Goal: Task Accomplishment & Management: Use online tool/utility

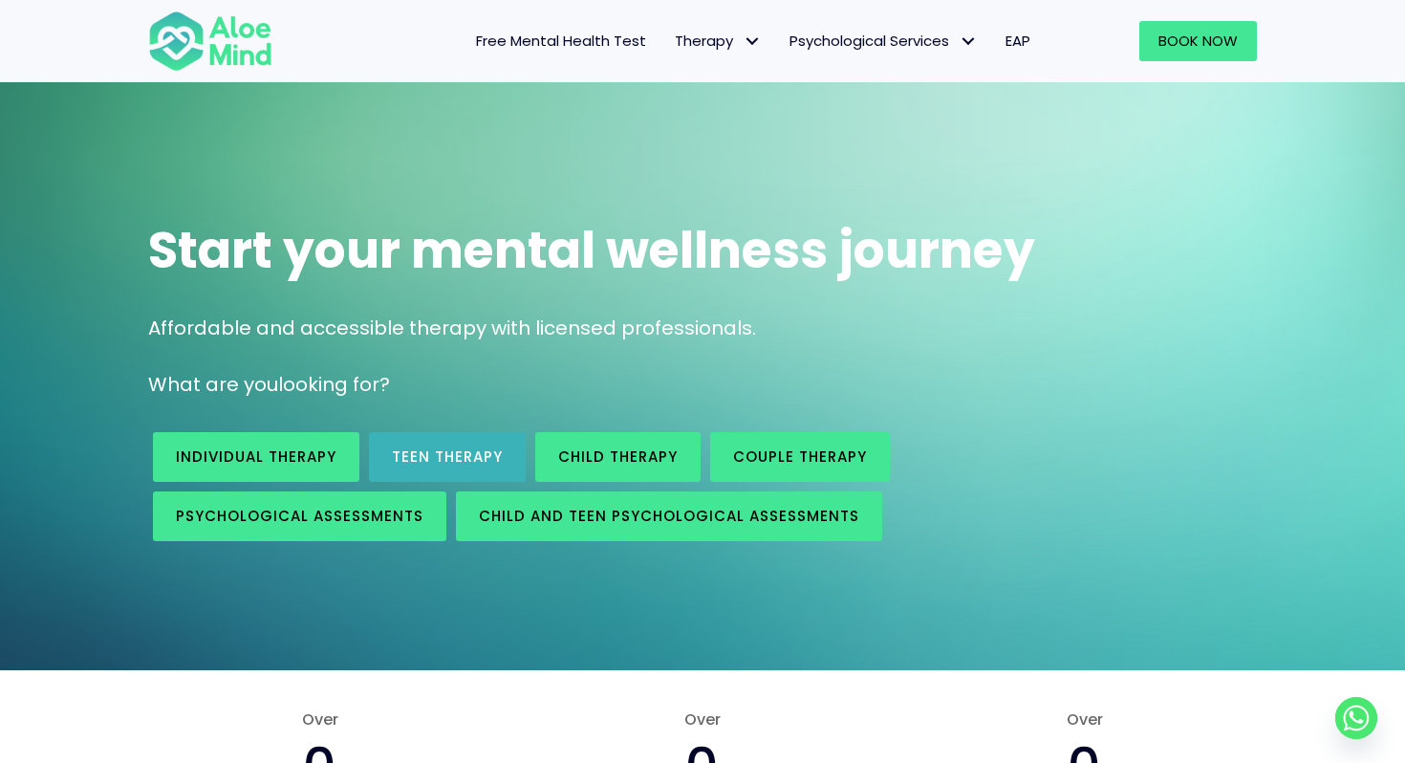
scroll to position [33, 0]
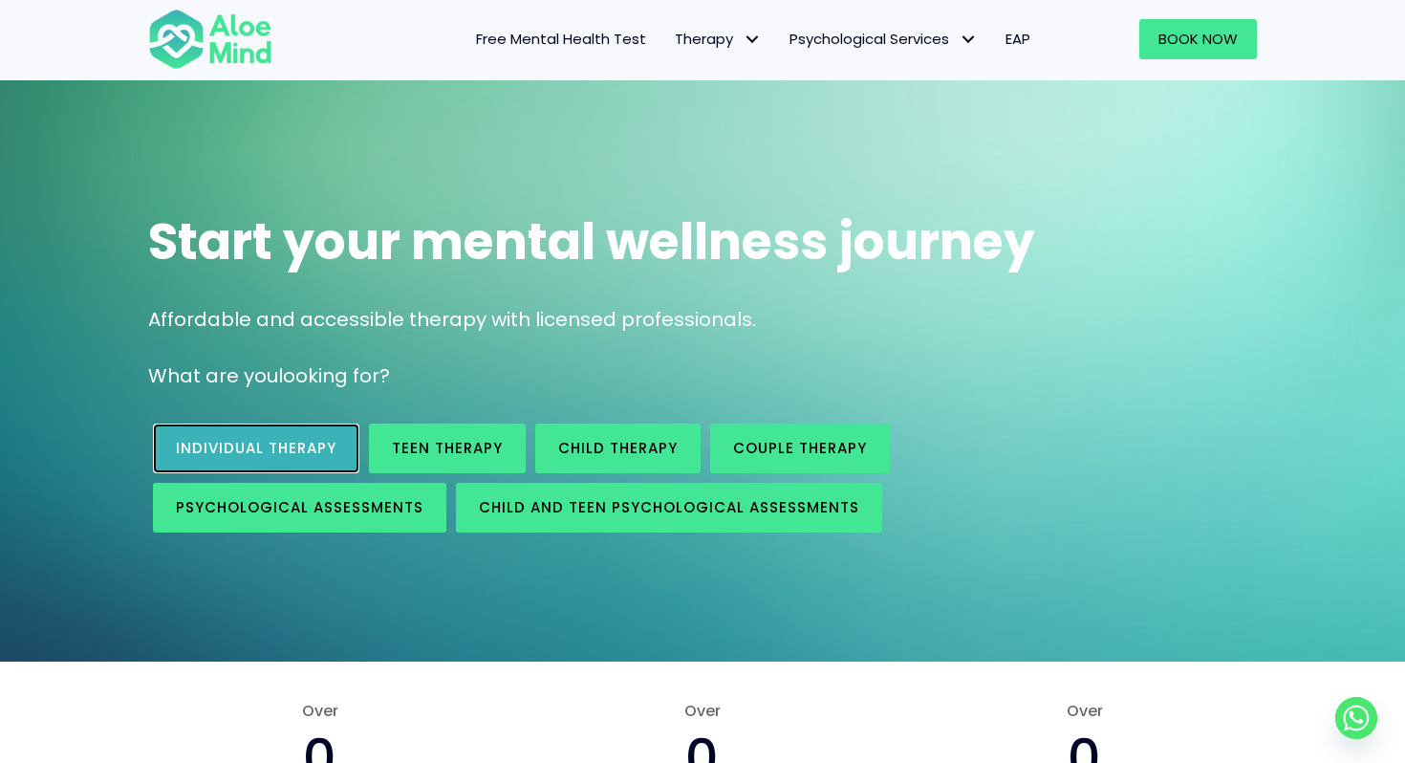
click at [310, 450] on span "Individual therapy" at bounding box center [256, 448] width 161 height 20
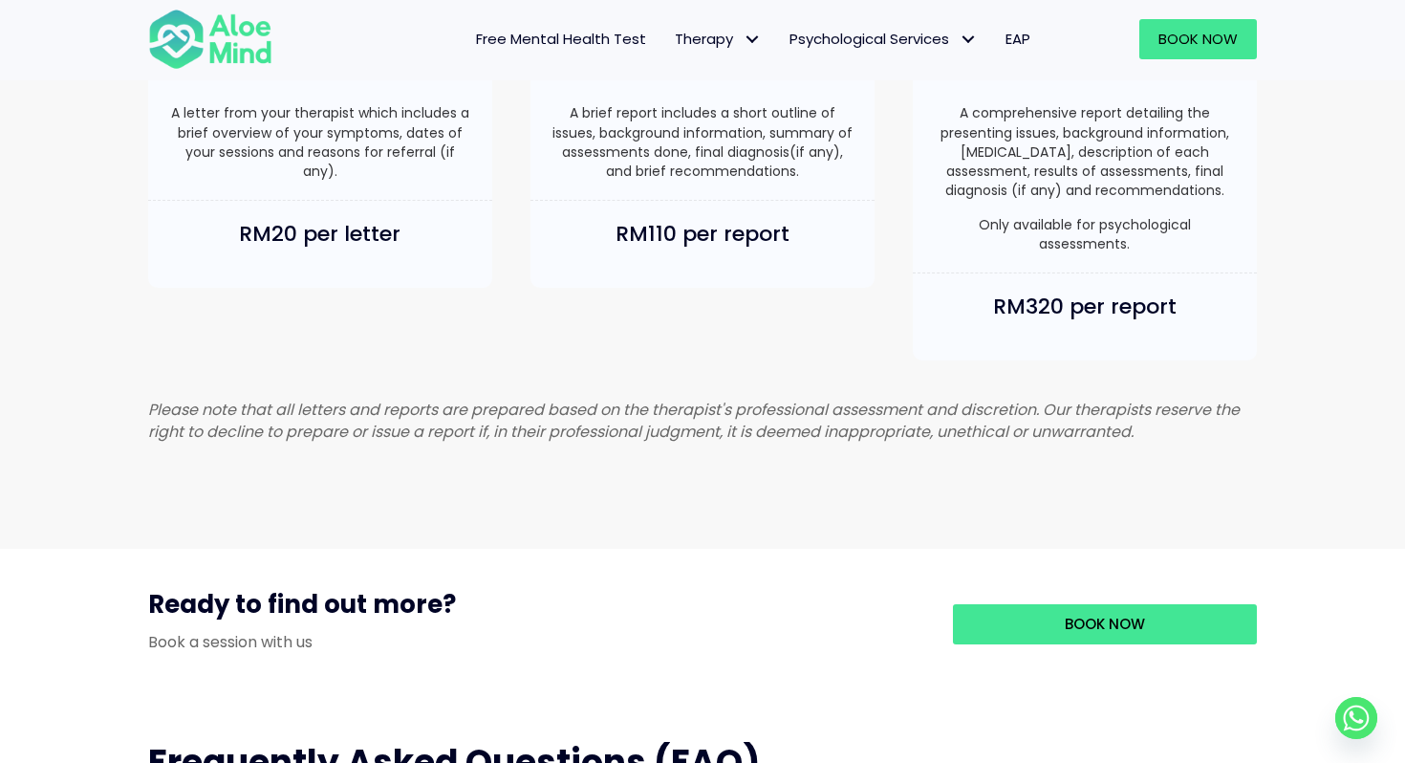
scroll to position [1986, 0]
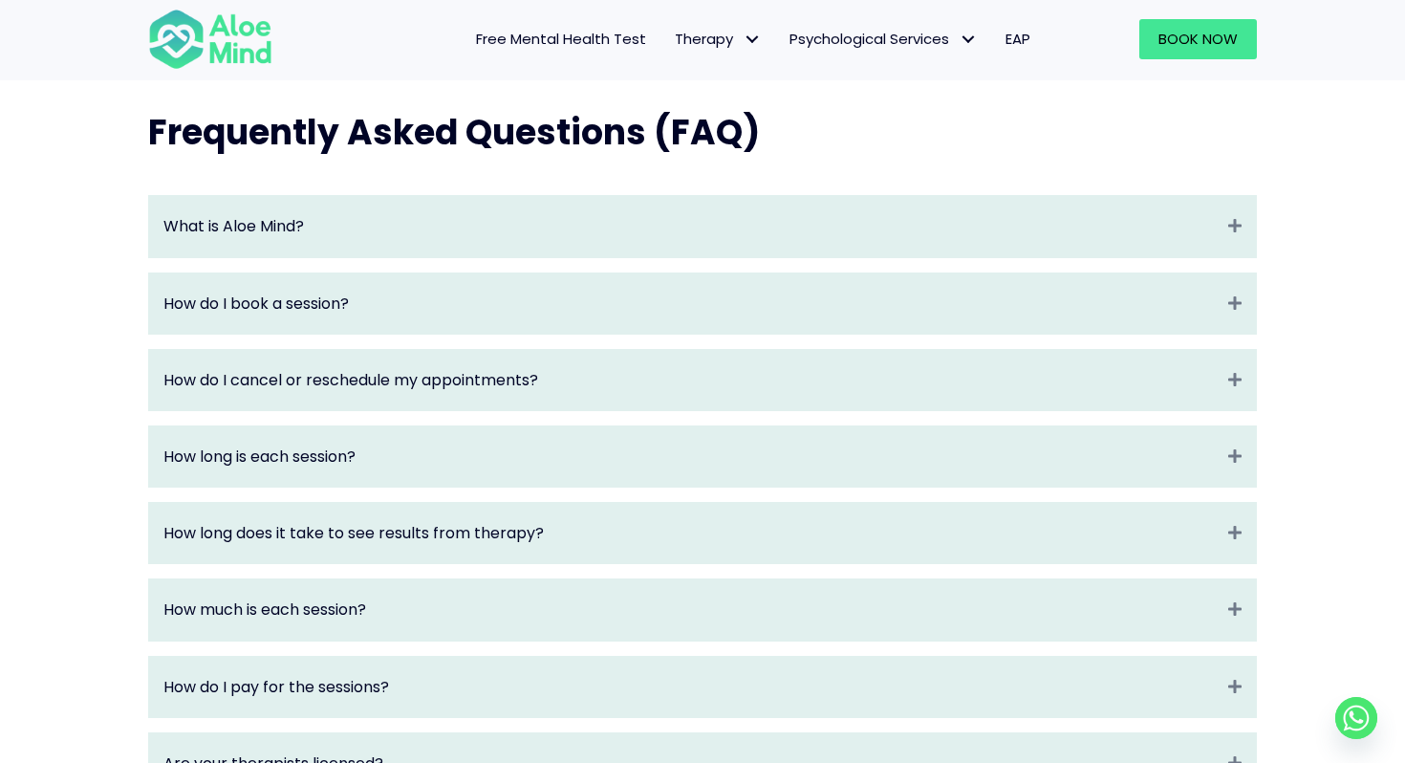
click at [1078, 256] on div "What is Aloe Mind? Expand" at bounding box center [702, 226] width 1107 height 60
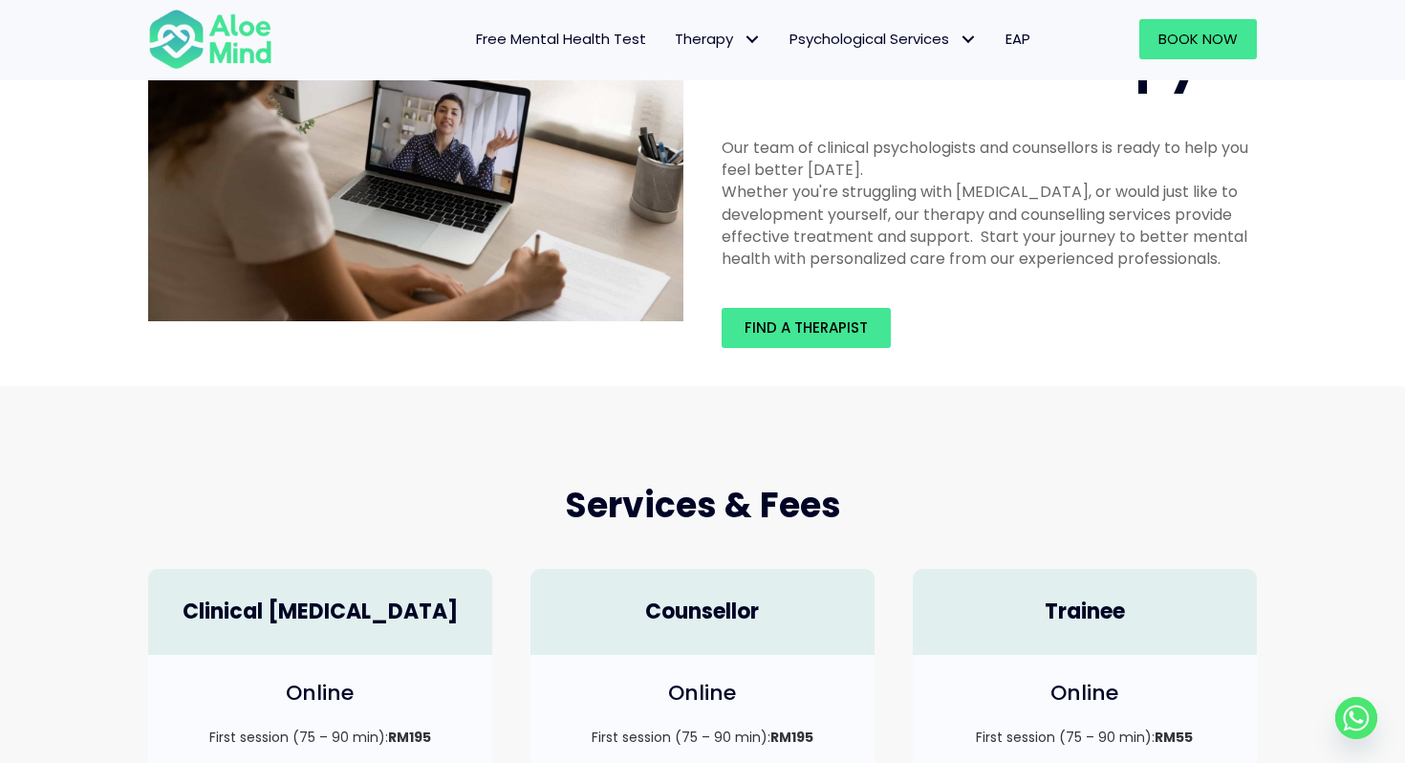
scroll to position [0, 0]
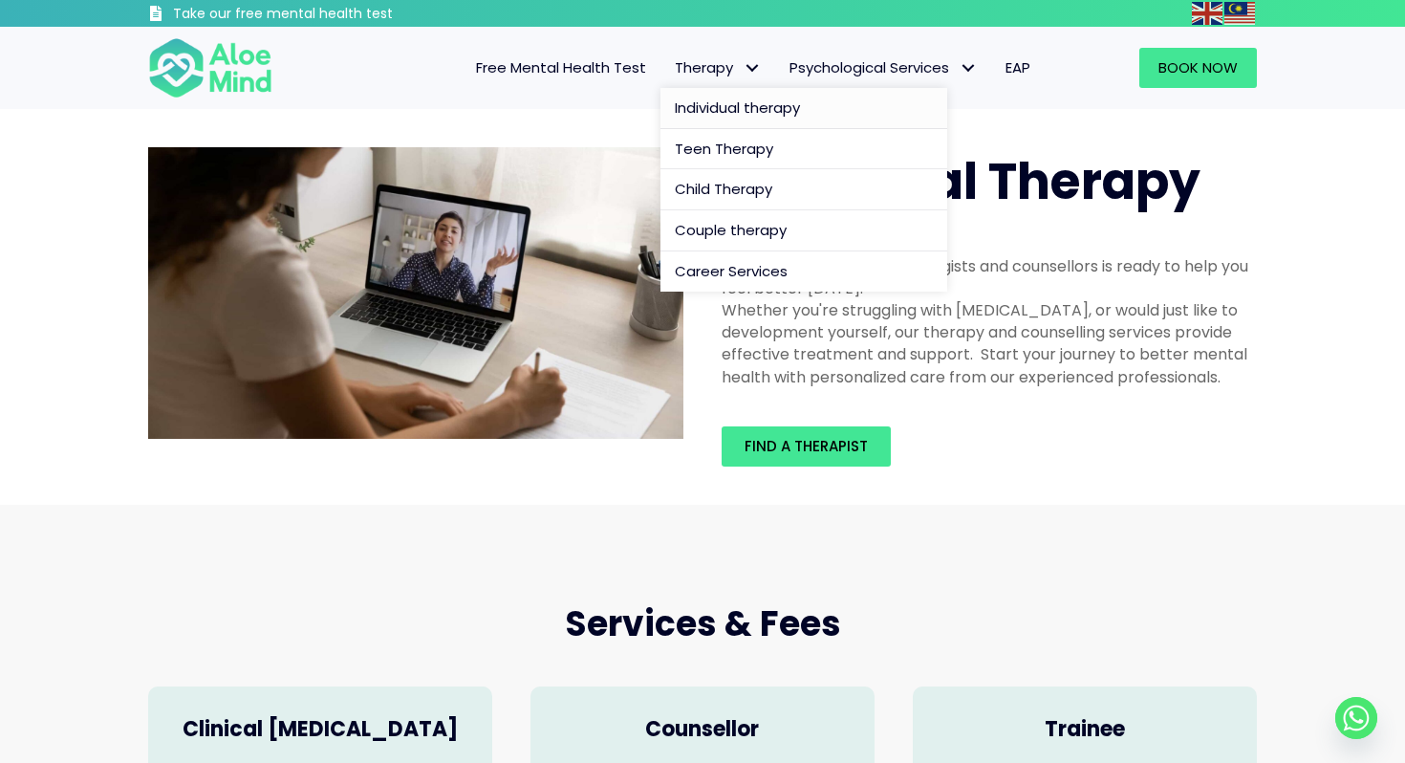
click at [697, 79] on link "Therapy" at bounding box center [718, 68] width 115 height 40
click at [706, 104] on span "Individual therapy" at bounding box center [737, 108] width 125 height 20
click at [731, 117] on span "Individual therapy" at bounding box center [737, 108] width 125 height 20
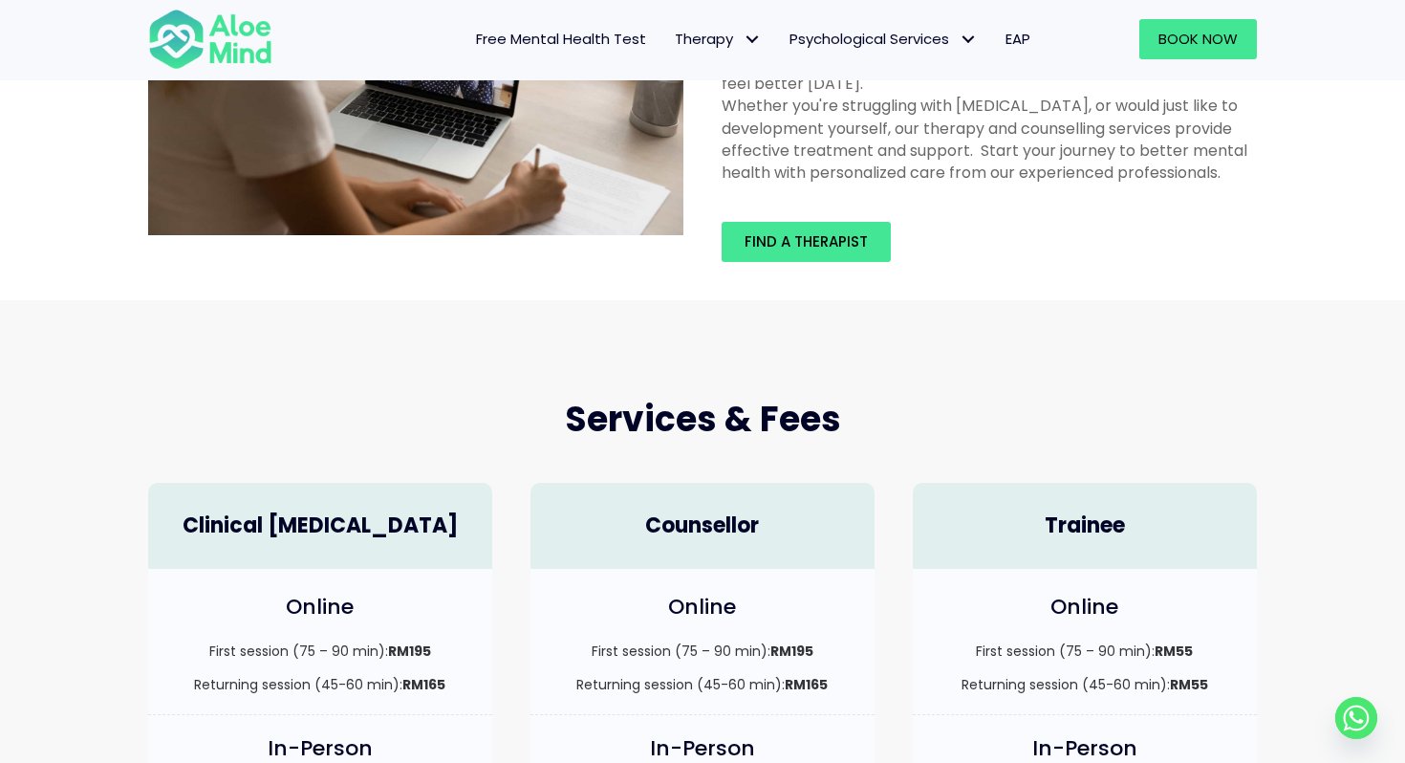
scroll to position [331, 0]
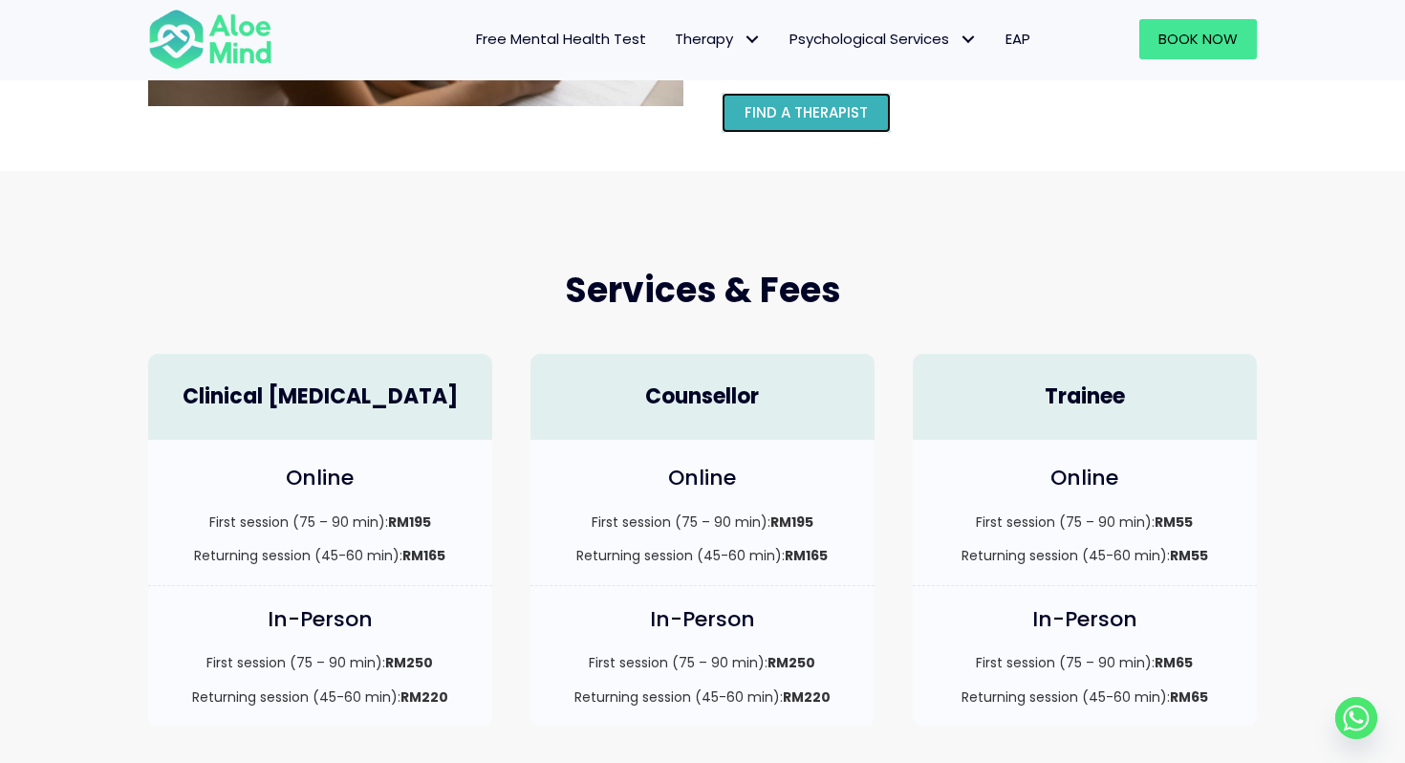
click at [809, 120] on span "Find a therapist" at bounding box center [806, 112] width 123 height 20
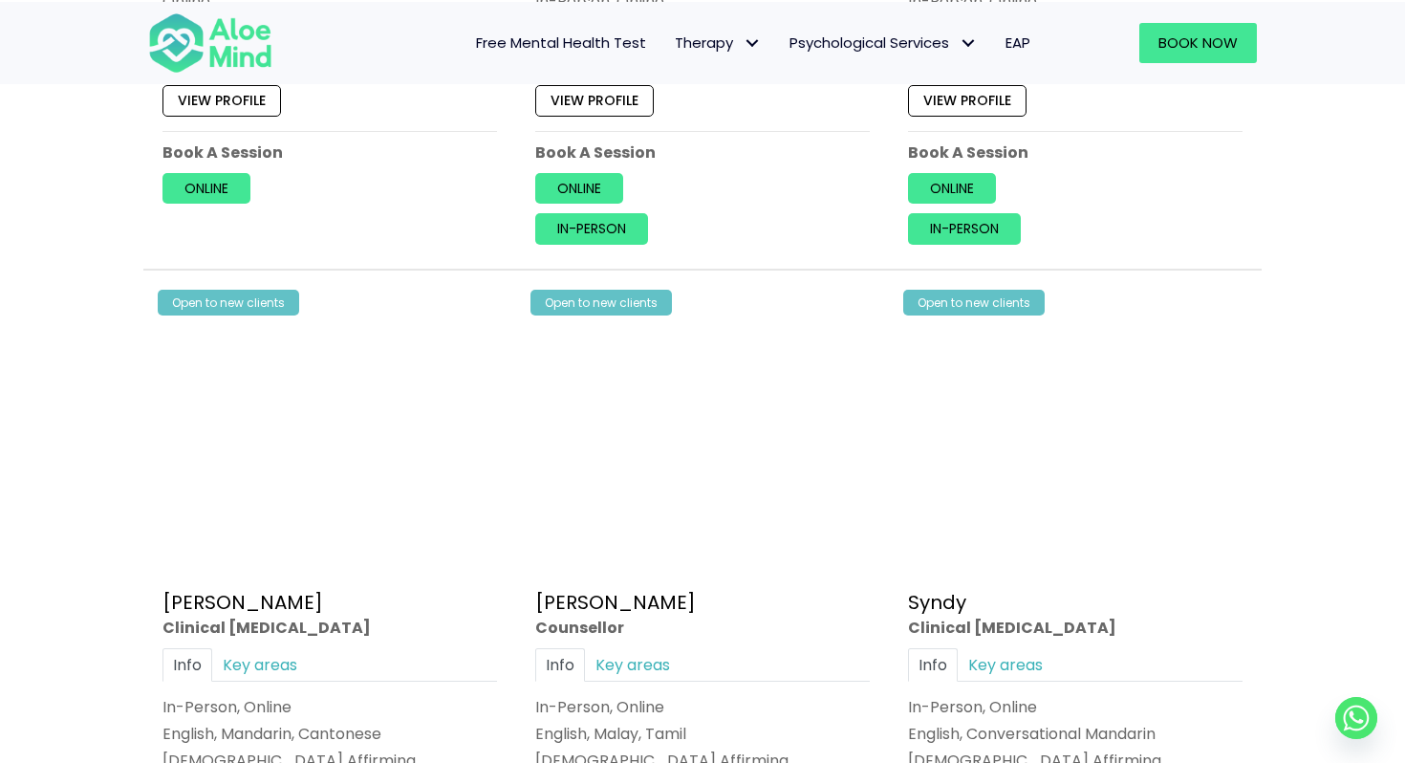
scroll to position [3885, 0]
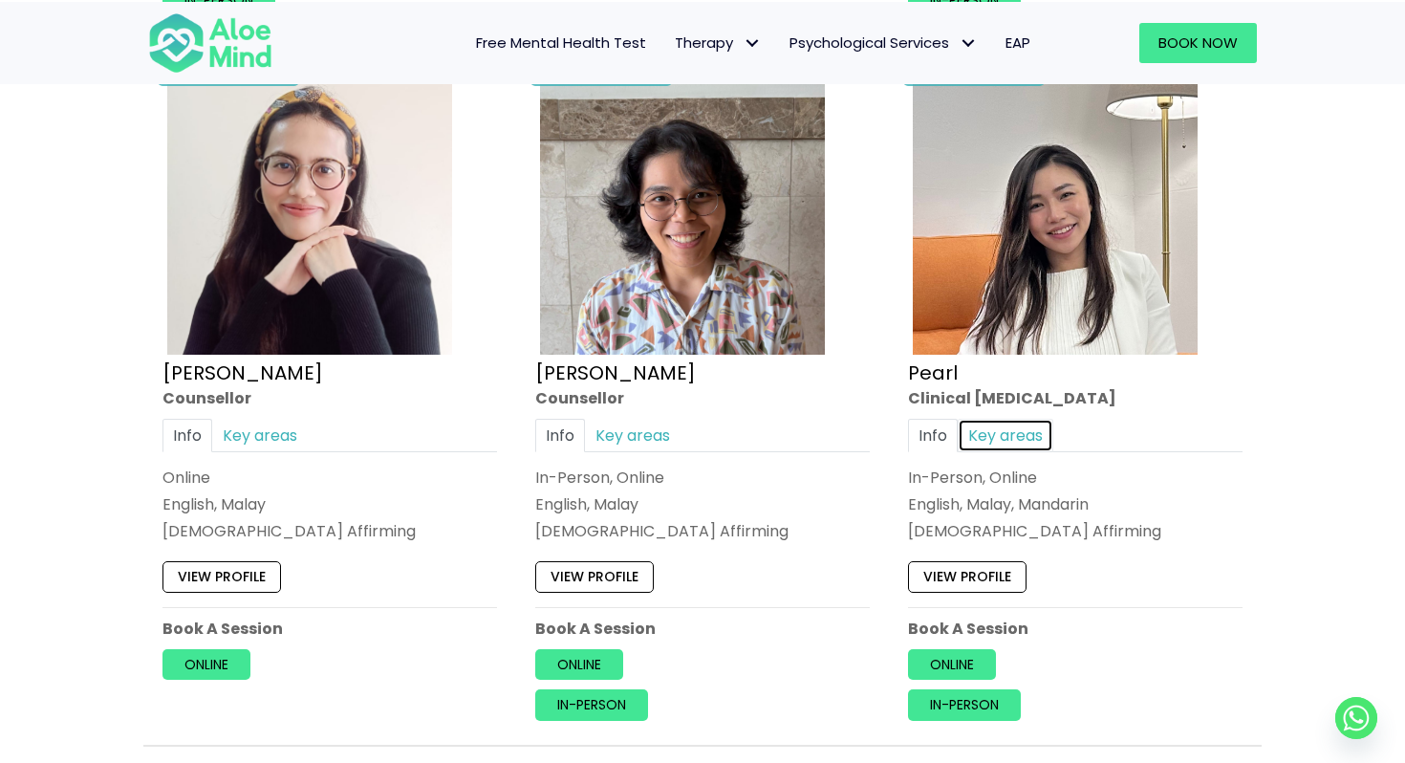
click at [1028, 435] on link "Key areas" at bounding box center [1006, 435] width 96 height 33
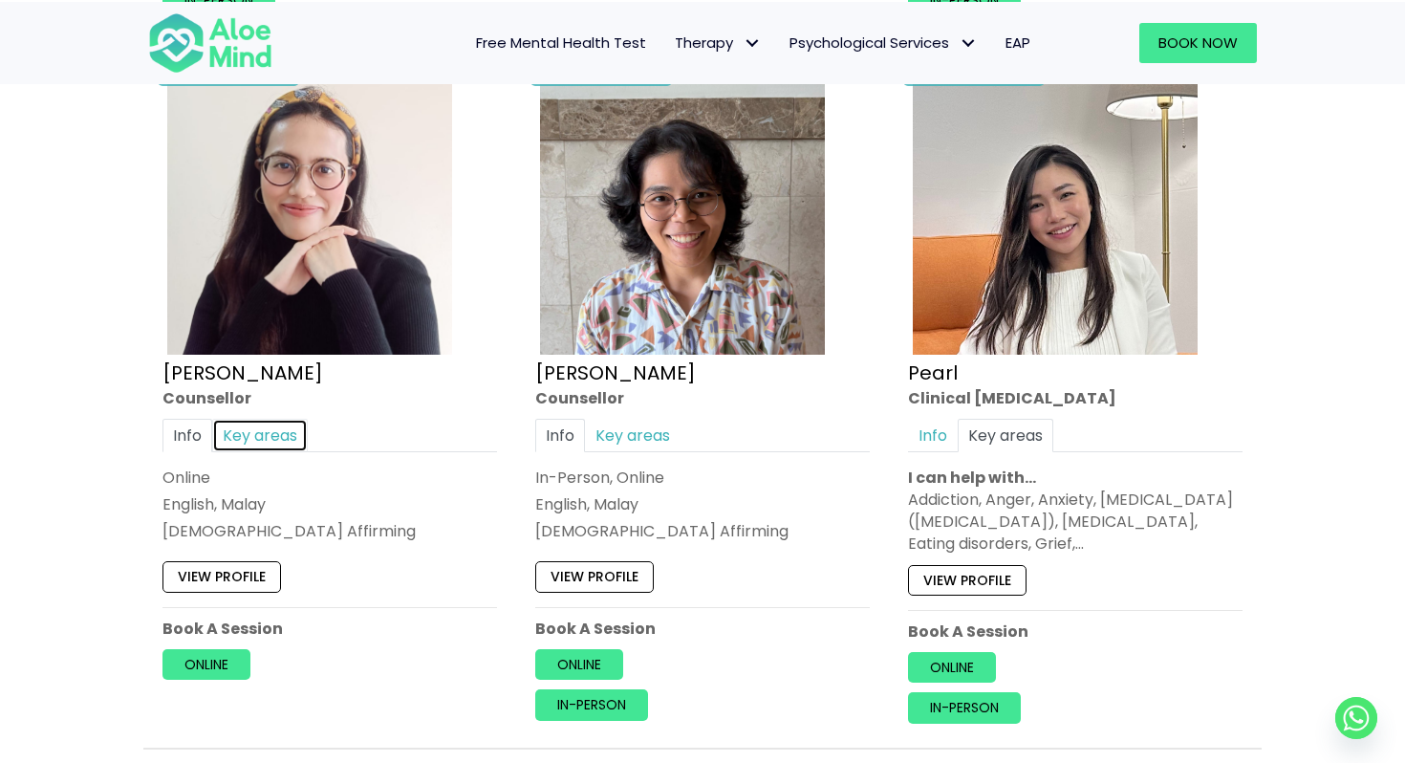
click at [287, 433] on link "Key areas" at bounding box center [260, 435] width 96 height 33
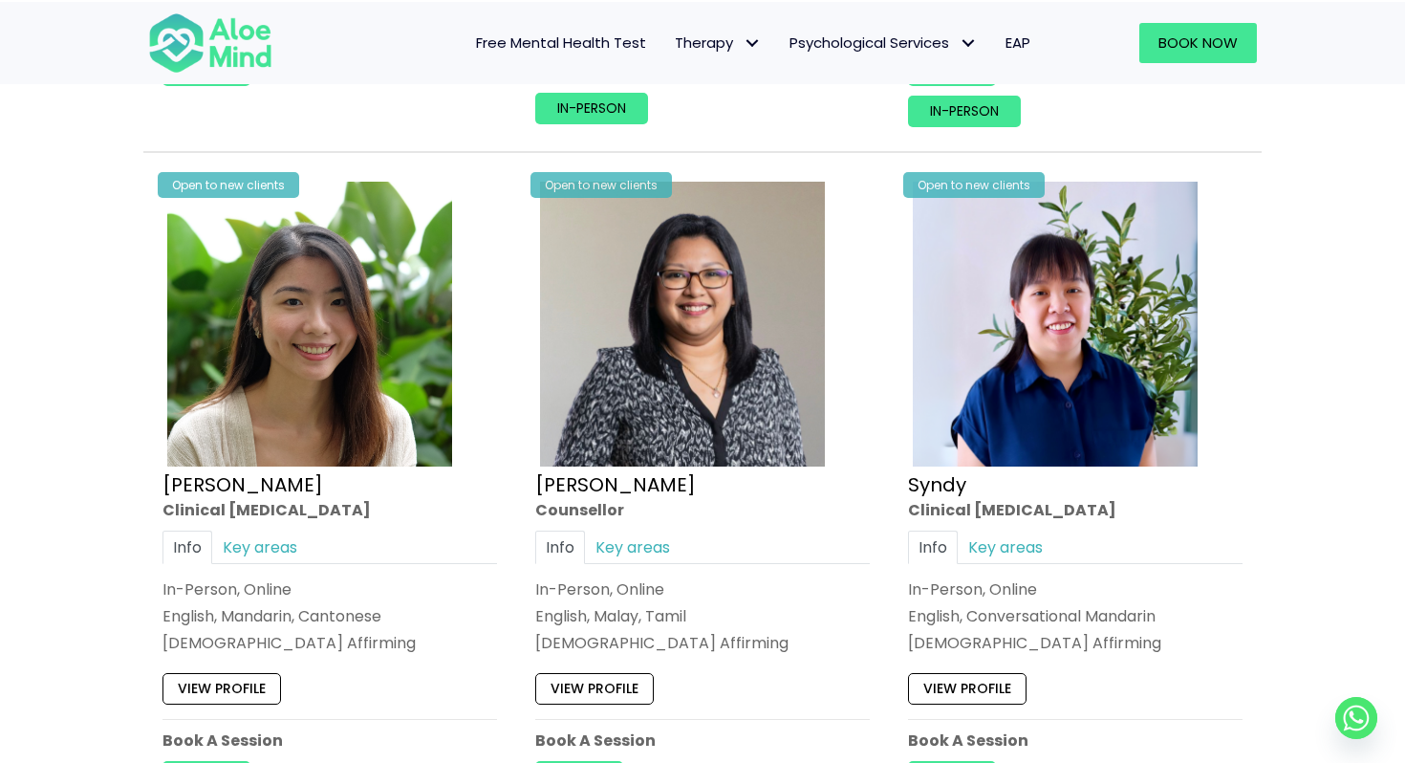
scroll to position [4519, 0]
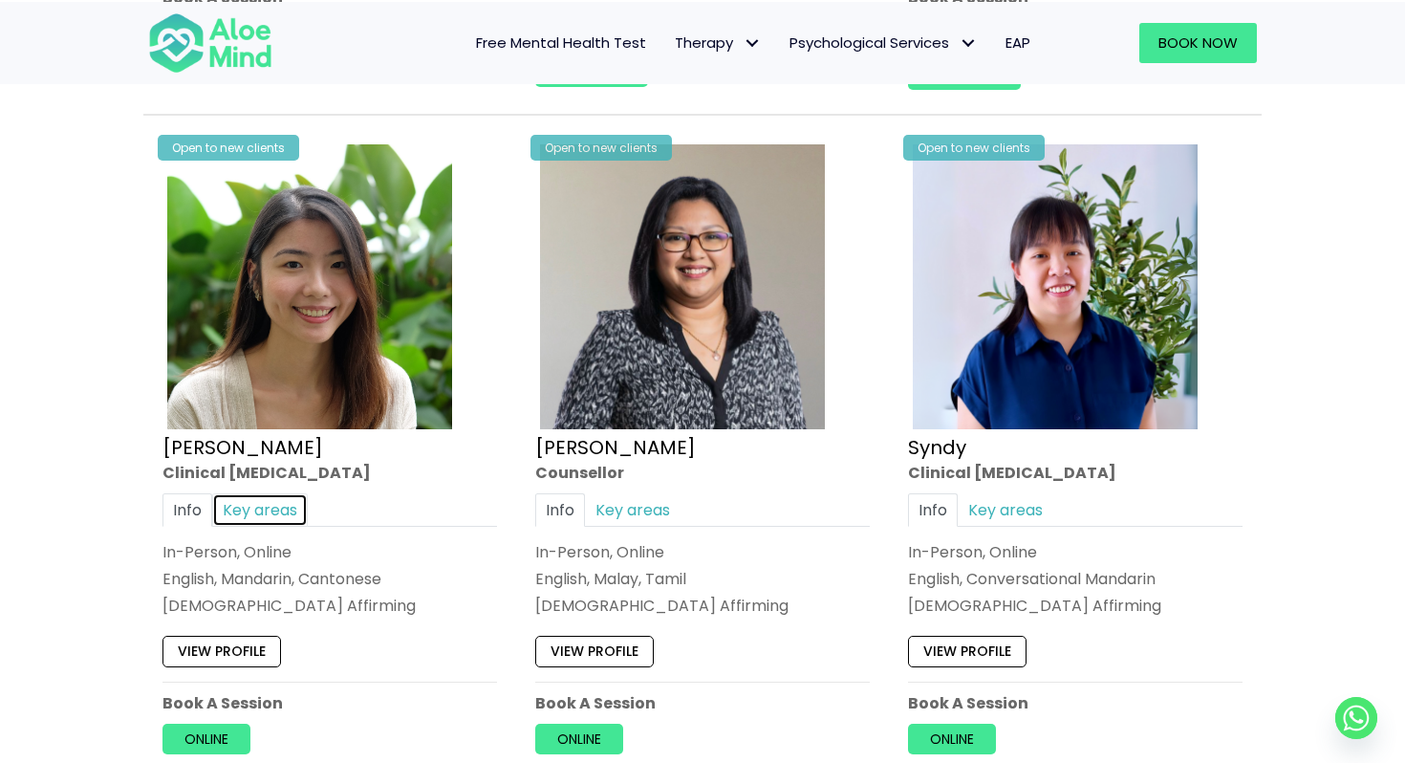
click at [252, 514] on link "Key areas" at bounding box center [260, 508] width 96 height 33
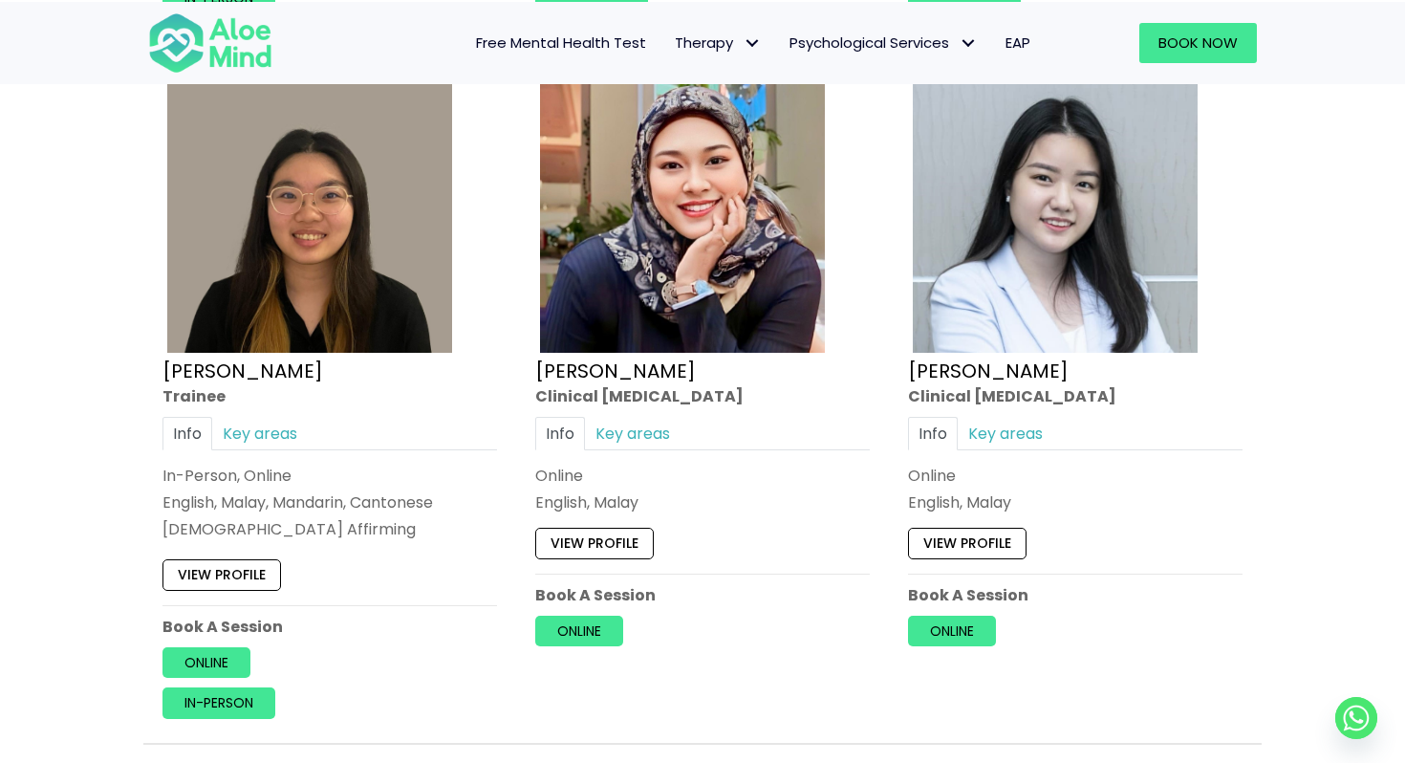
scroll to position [5313, 0]
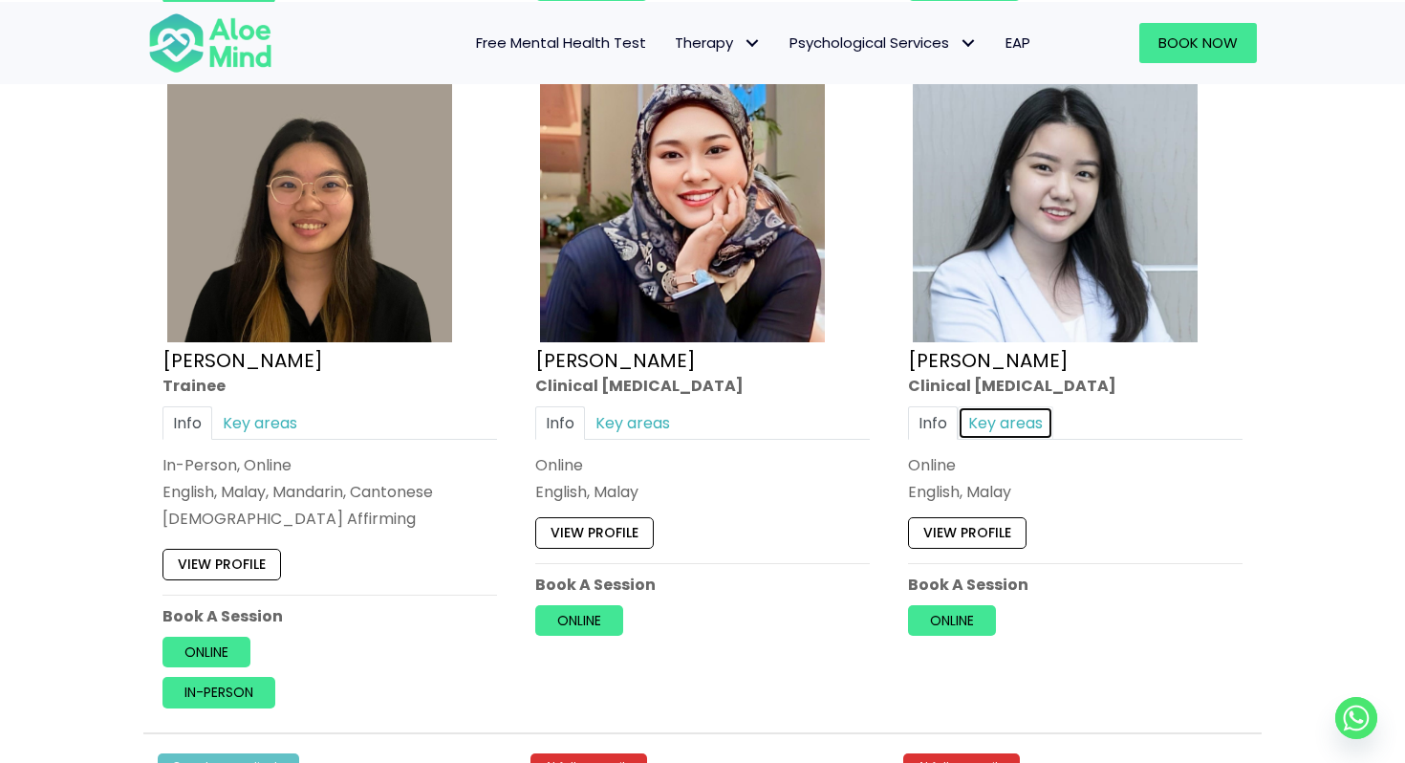
click at [1030, 418] on link "Key areas" at bounding box center [1006, 422] width 96 height 33
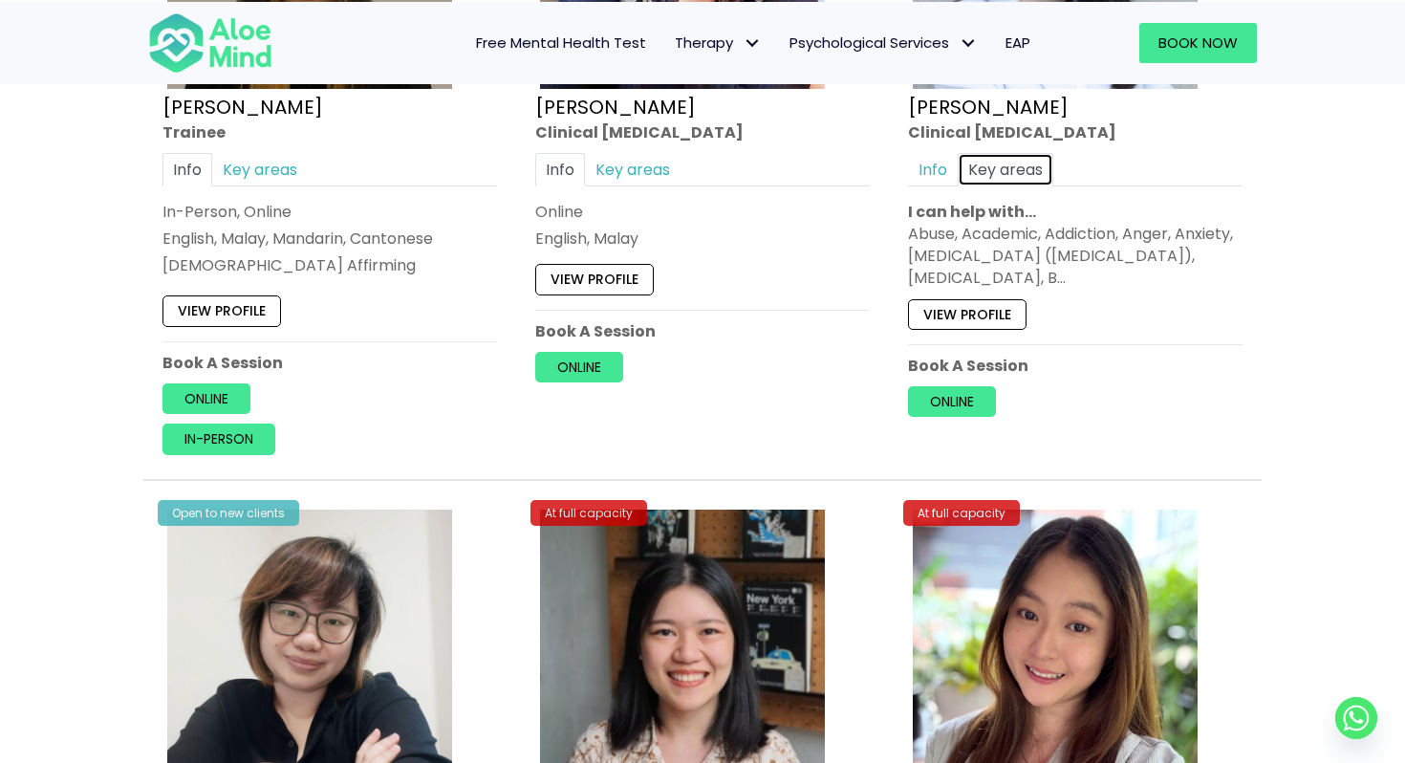
scroll to position [6081, 0]
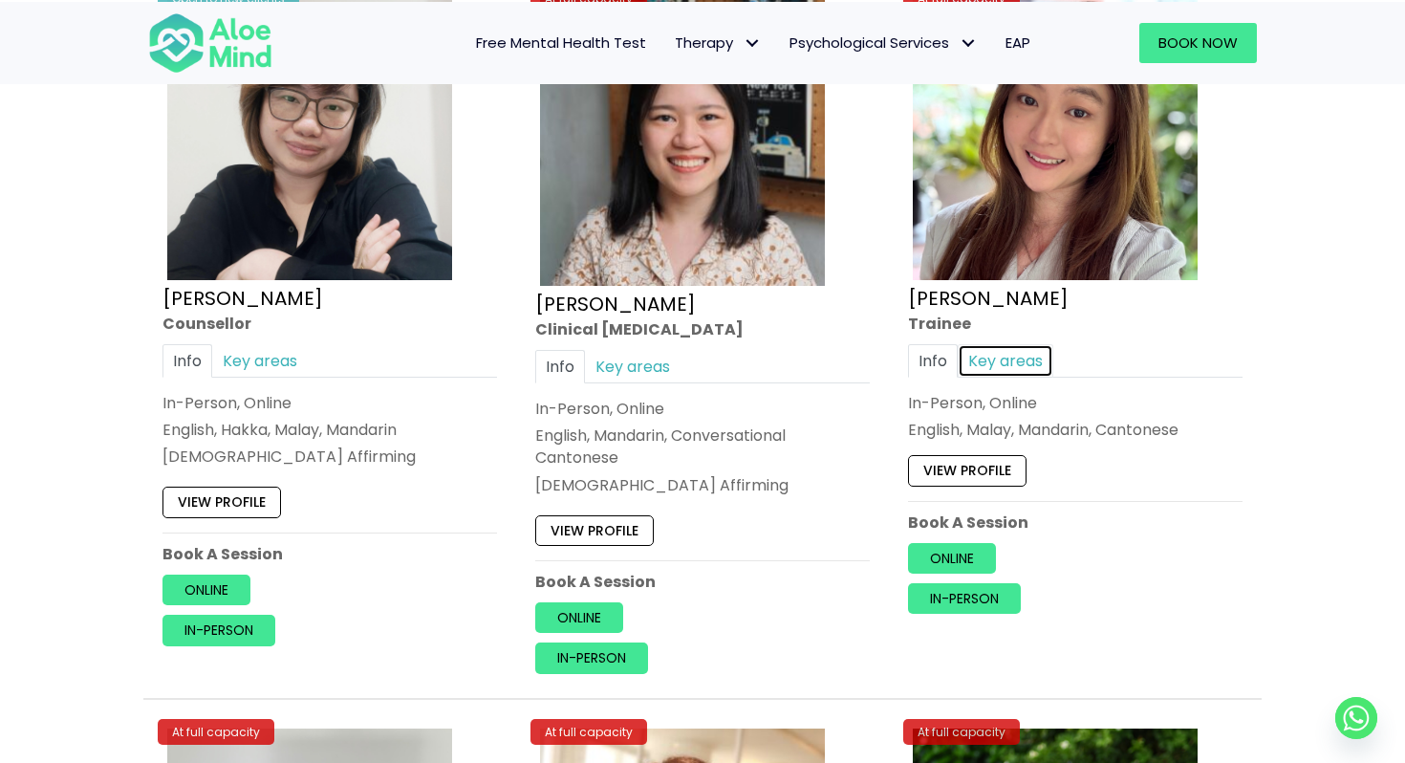
click at [1001, 358] on link "Key areas" at bounding box center [1006, 360] width 96 height 33
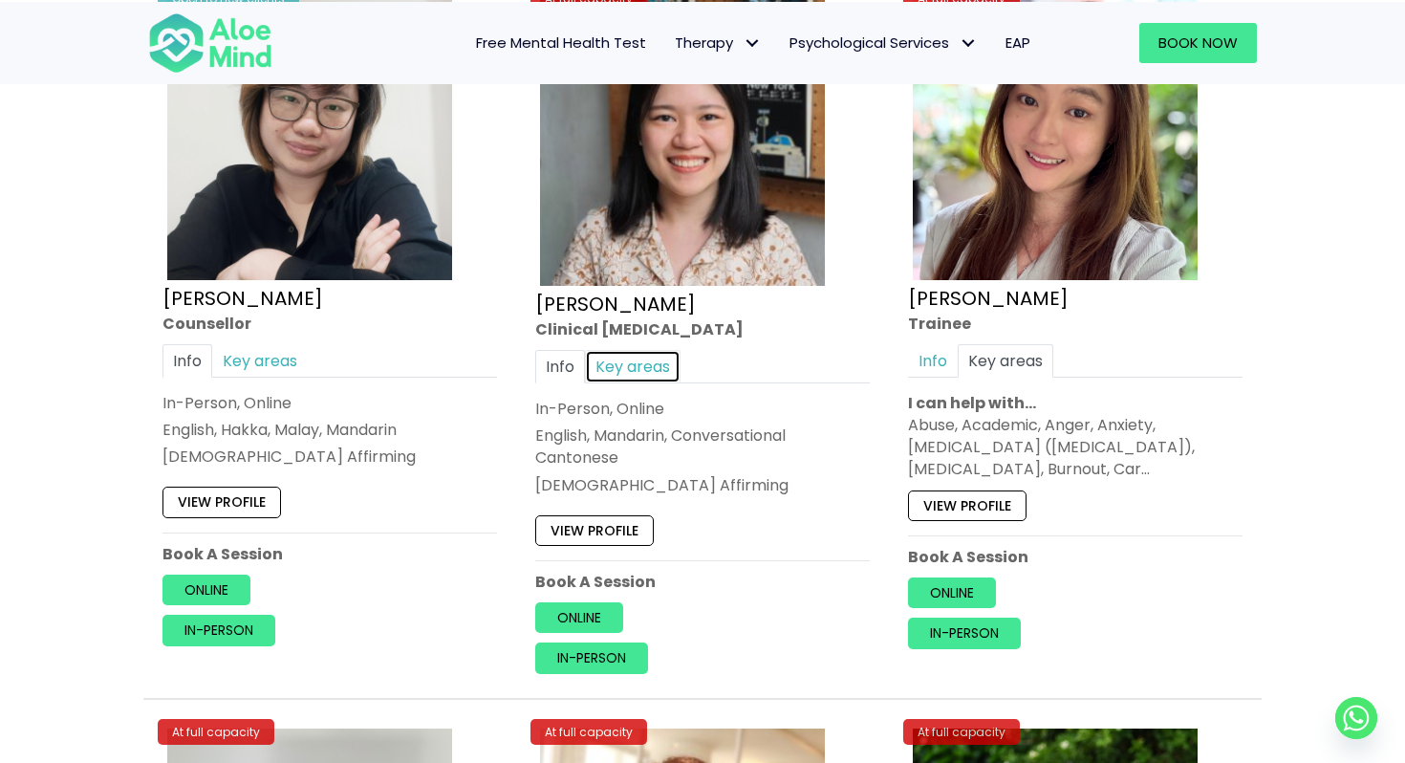
click at [649, 362] on link "Key areas" at bounding box center [633, 366] width 96 height 33
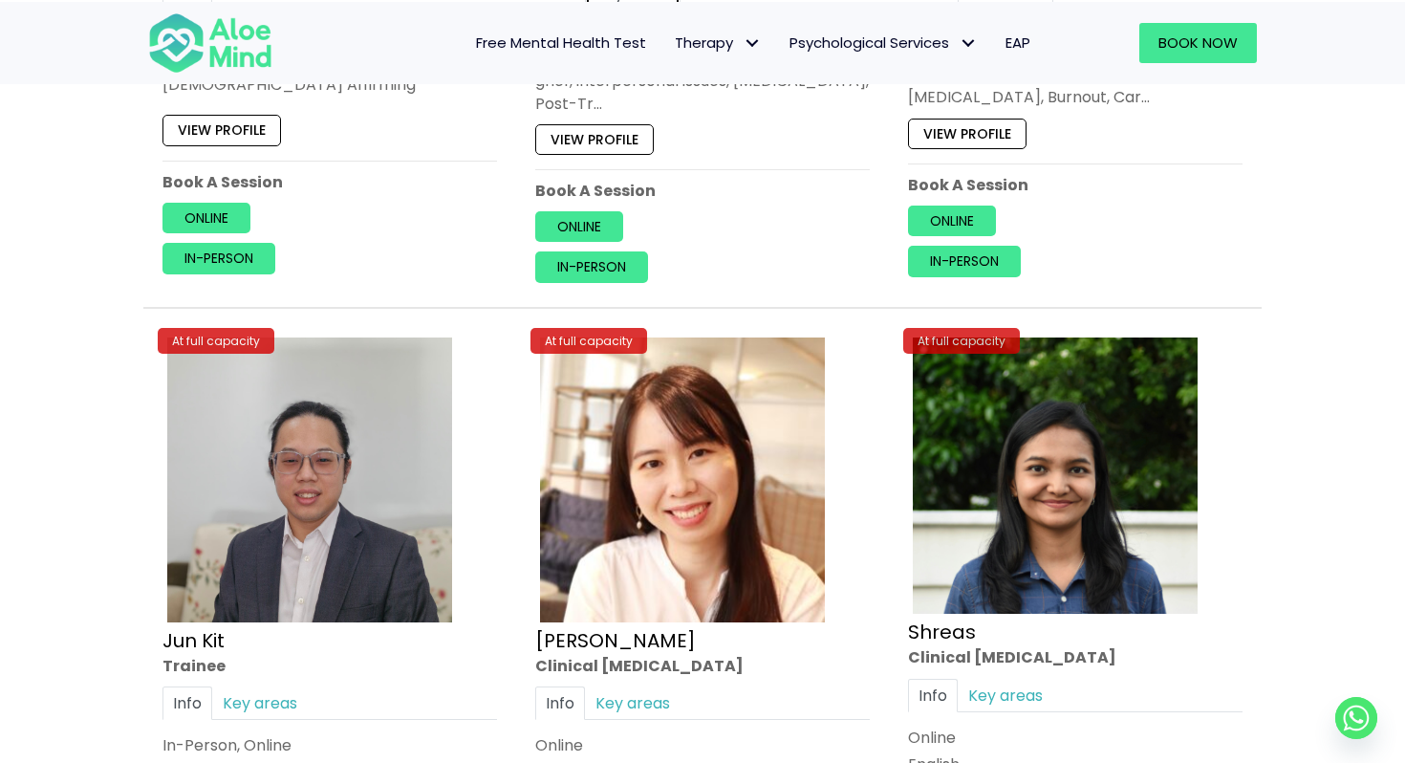
scroll to position [6696, 0]
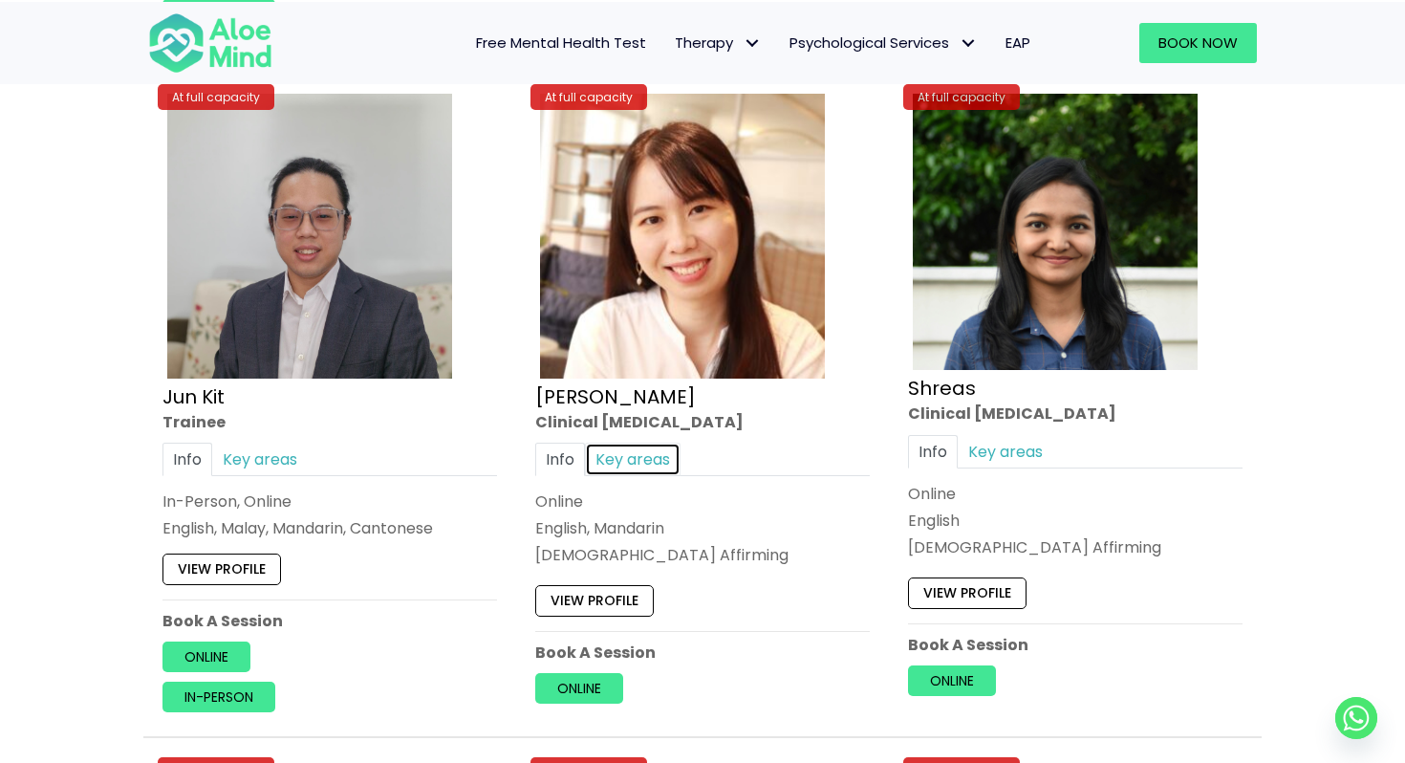
click at [645, 450] on link "Key areas" at bounding box center [633, 458] width 96 height 33
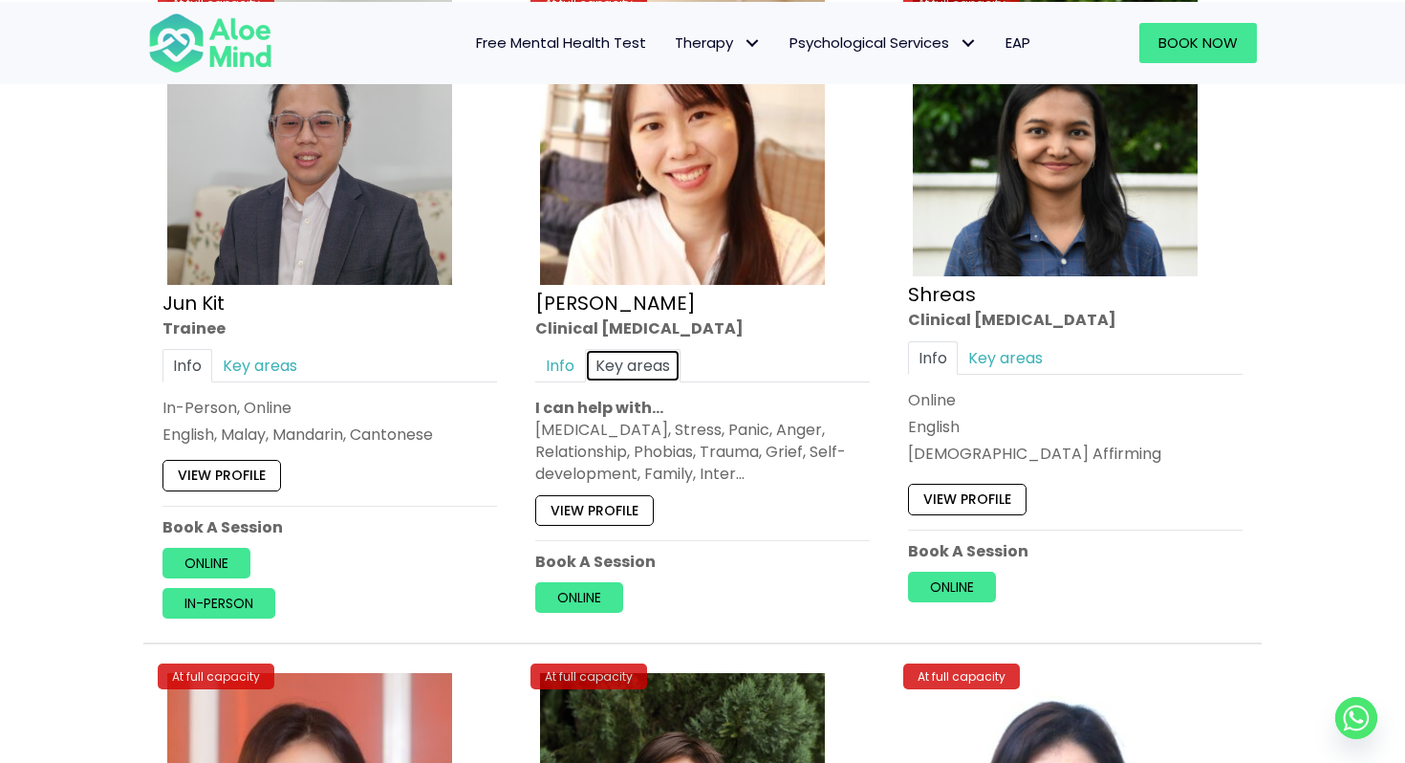
scroll to position [6803, 0]
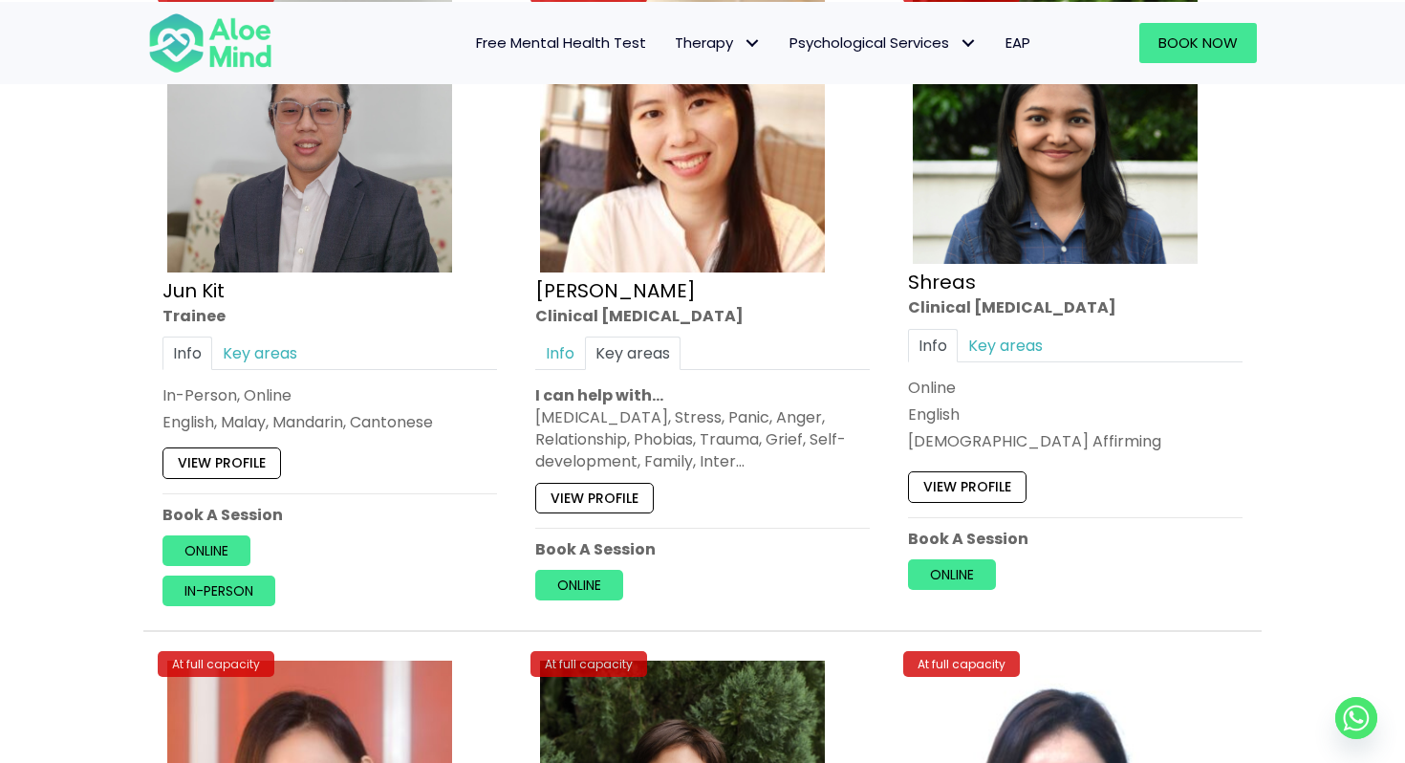
click at [780, 336] on div "Info Key areas" at bounding box center [702, 352] width 335 height 33
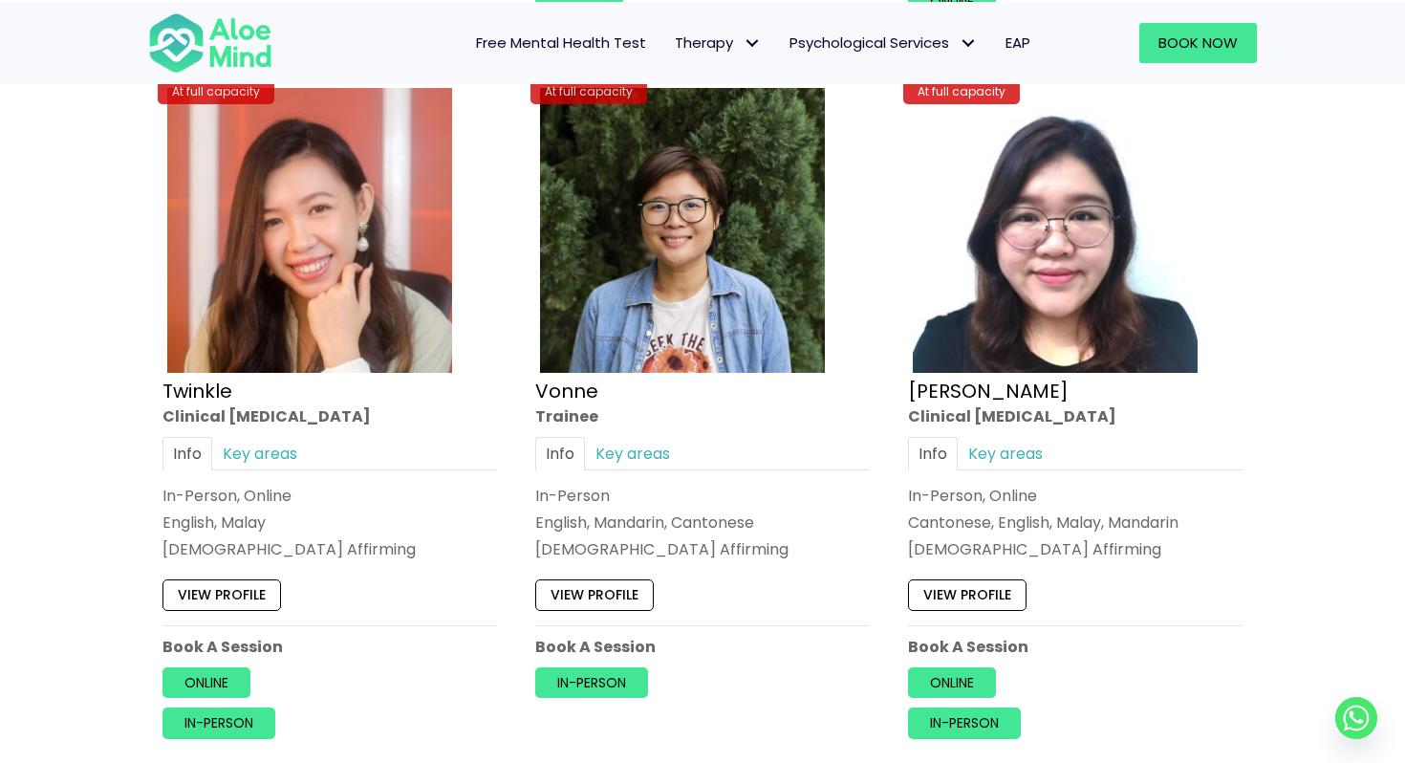
scroll to position [7367, 0]
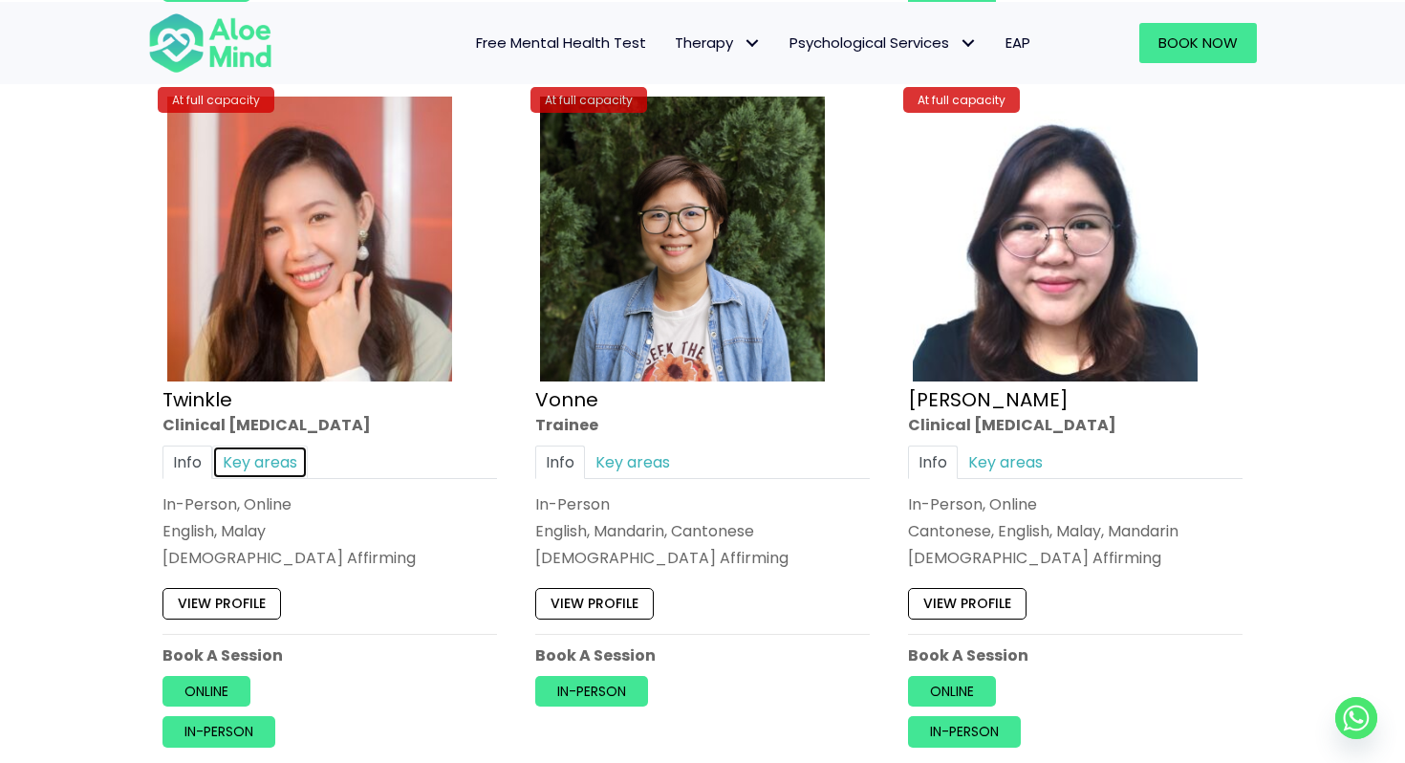
click at [258, 456] on link "Key areas" at bounding box center [260, 462] width 96 height 33
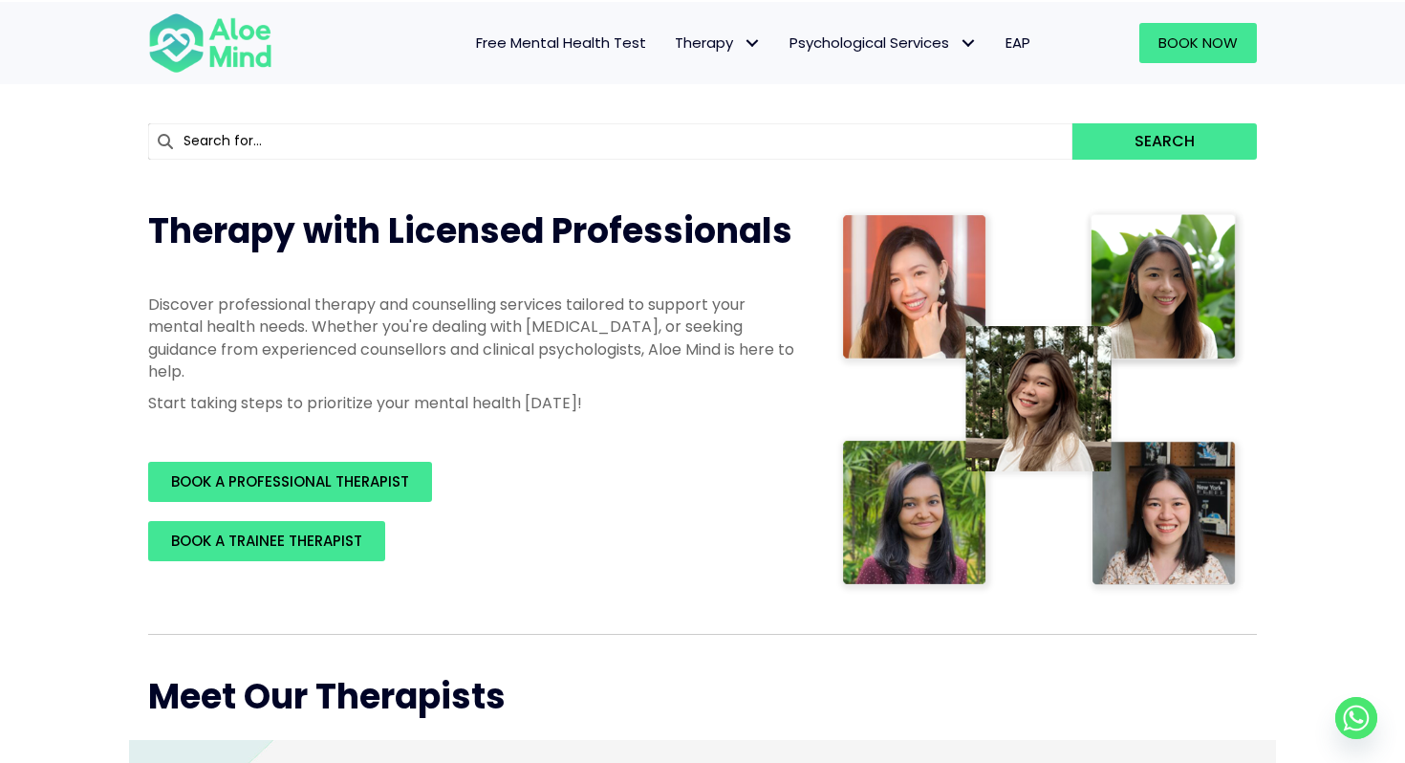
scroll to position [143, 0]
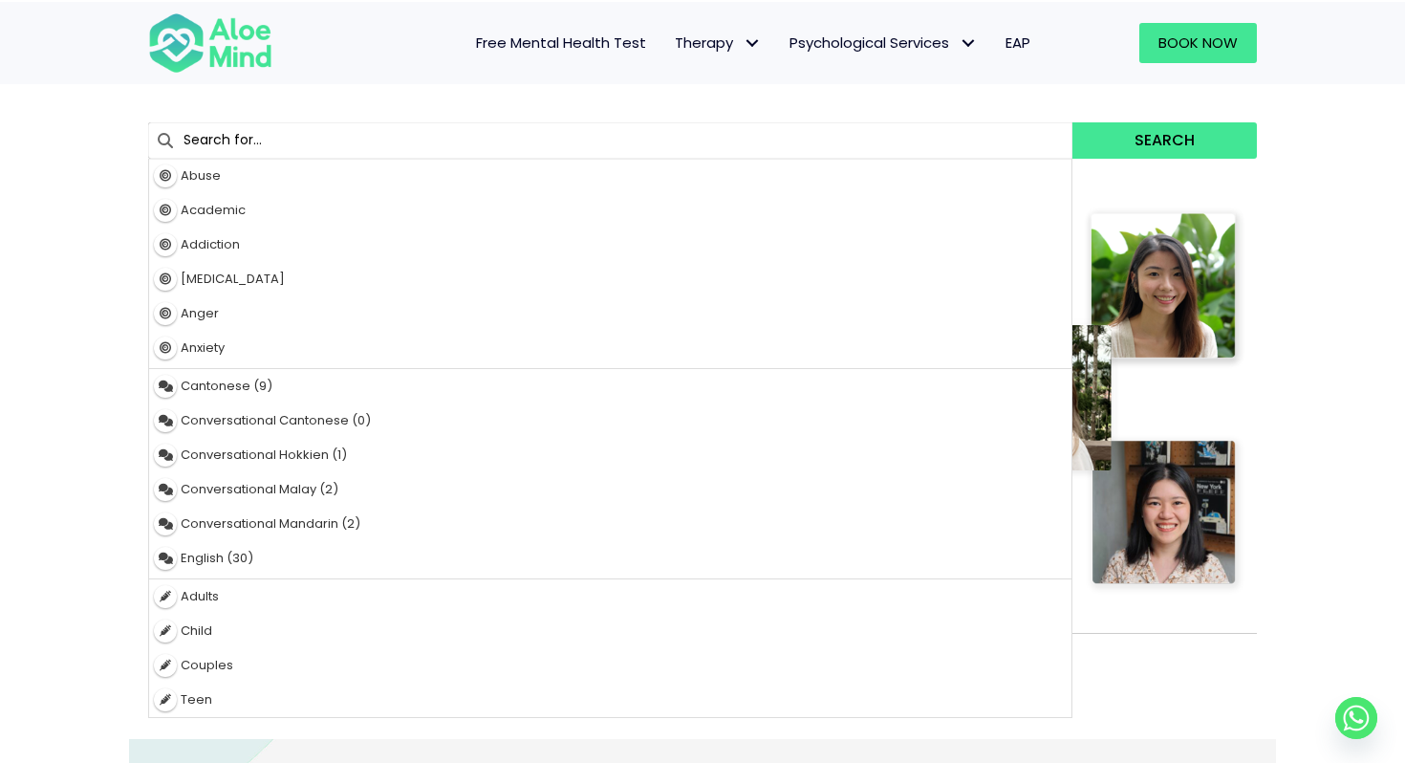
click at [639, 123] on input "text" at bounding box center [610, 140] width 925 height 36
type input "relationship"
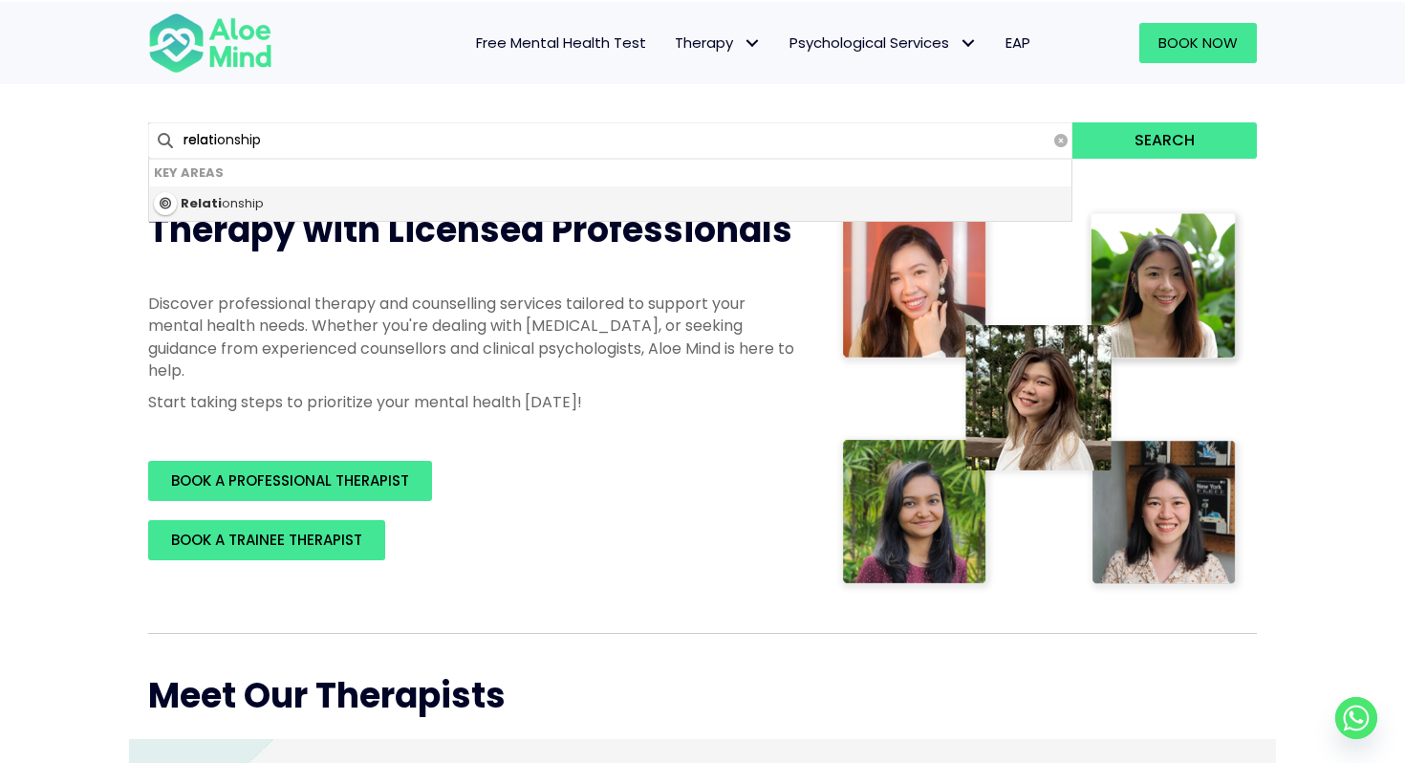
click at [557, 187] on div "Relati onship" at bounding box center [610, 203] width 923 height 34
type input "Relationship"
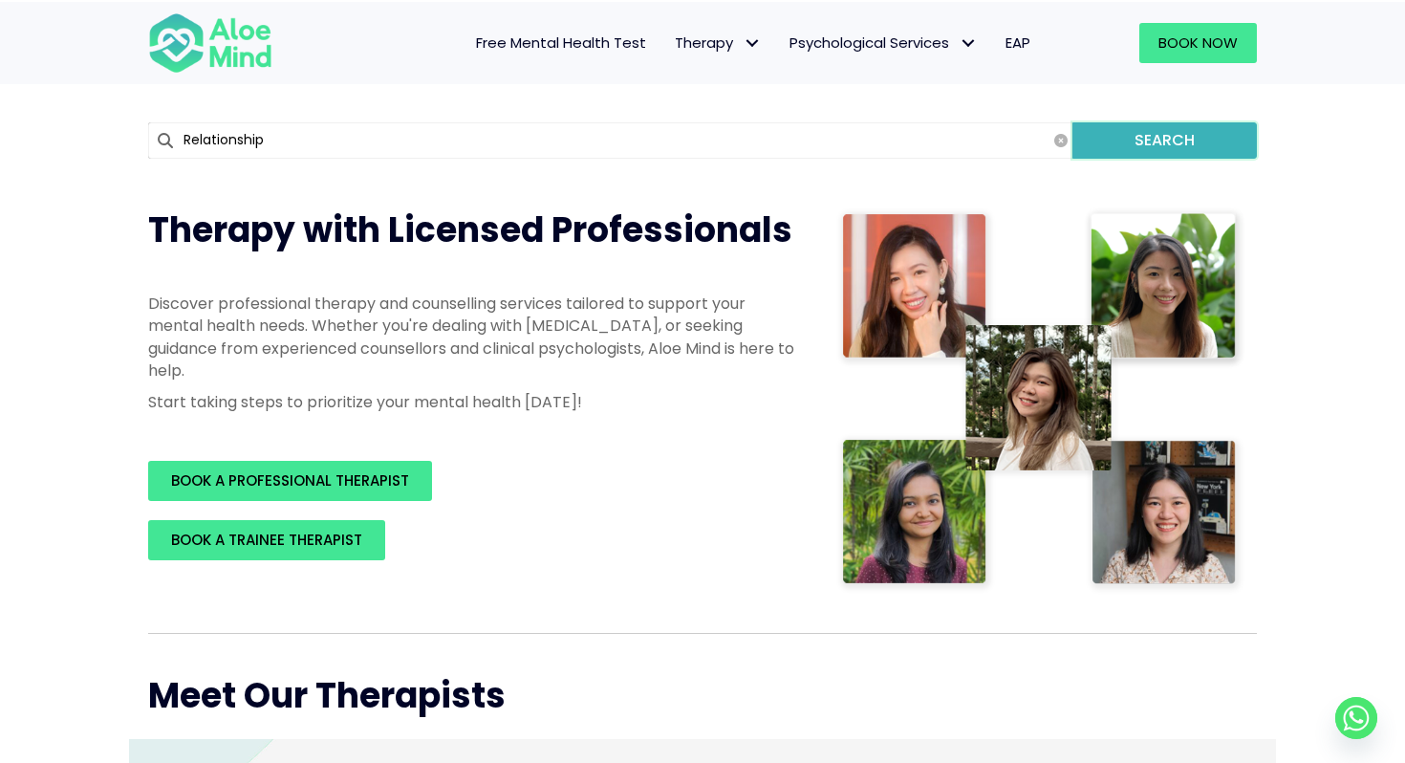
click at [1156, 133] on button "Search" at bounding box center [1165, 140] width 185 height 36
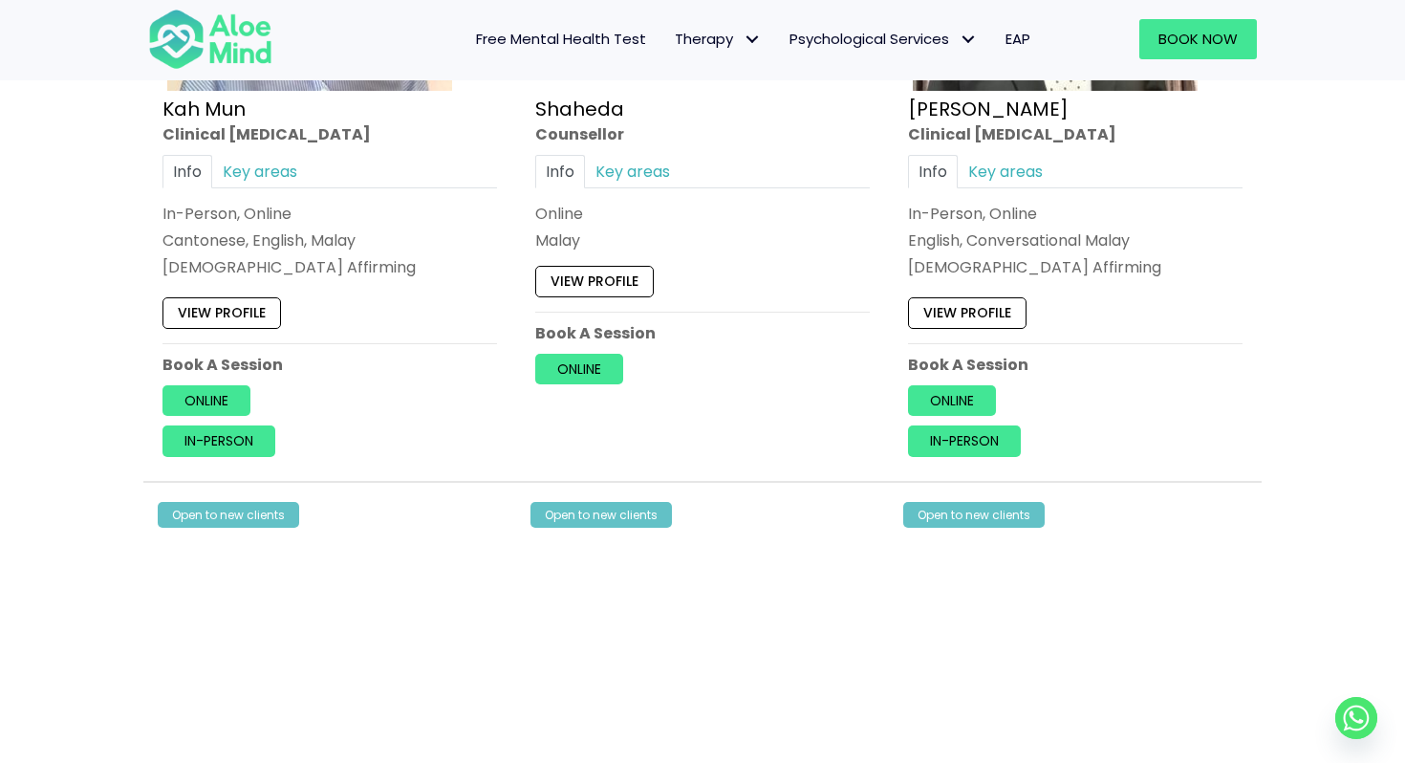
scroll to position [1712, 0]
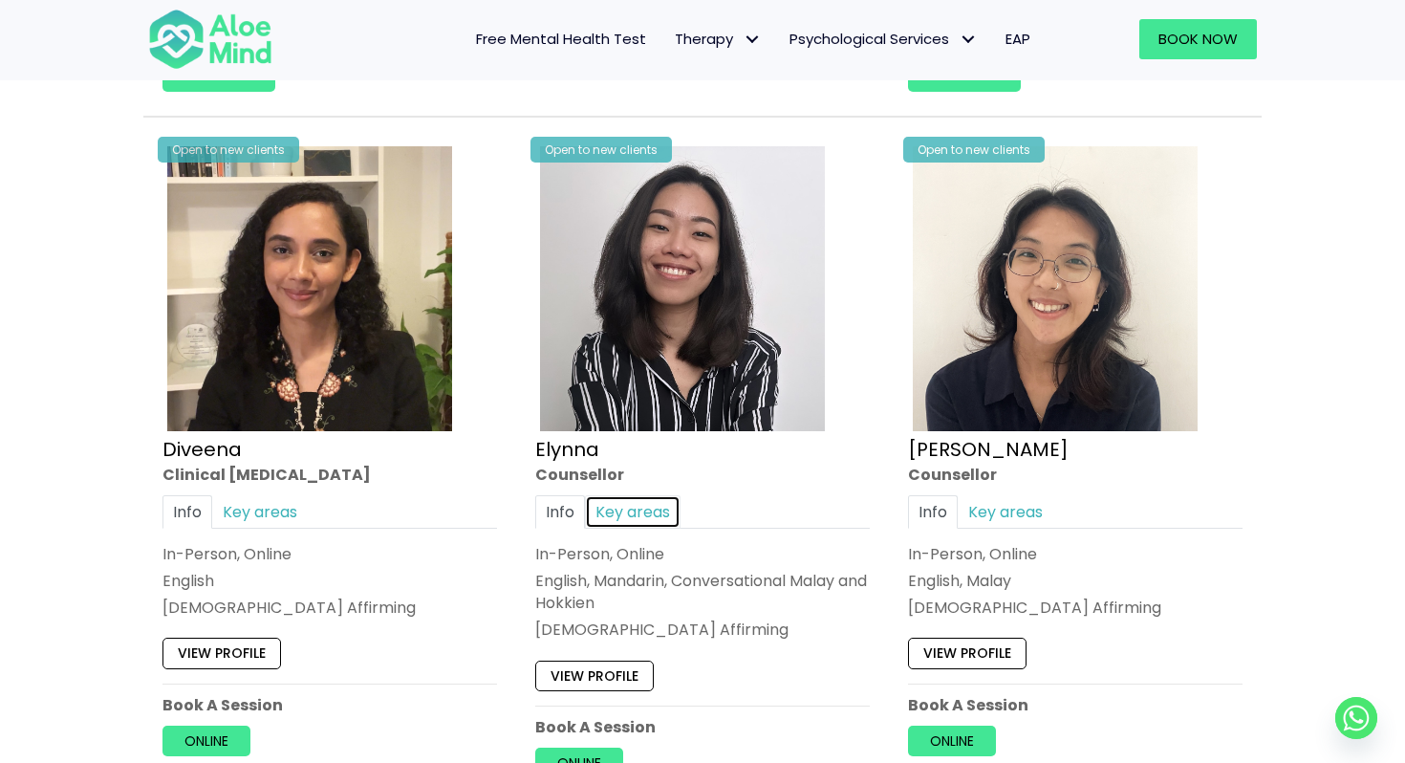
click at [649, 512] on link "Key areas" at bounding box center [633, 510] width 96 height 33
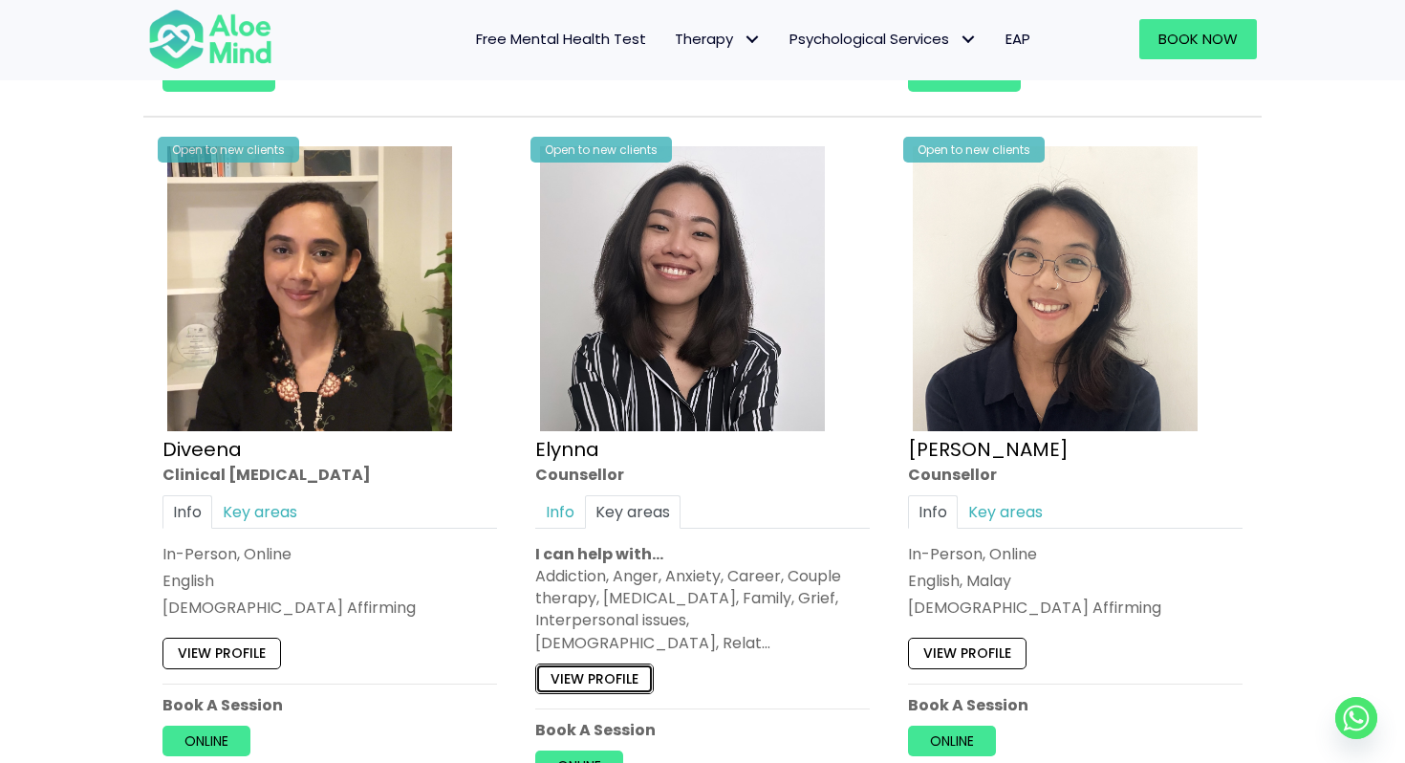
click at [605, 664] on link "View profile" at bounding box center [594, 679] width 119 height 31
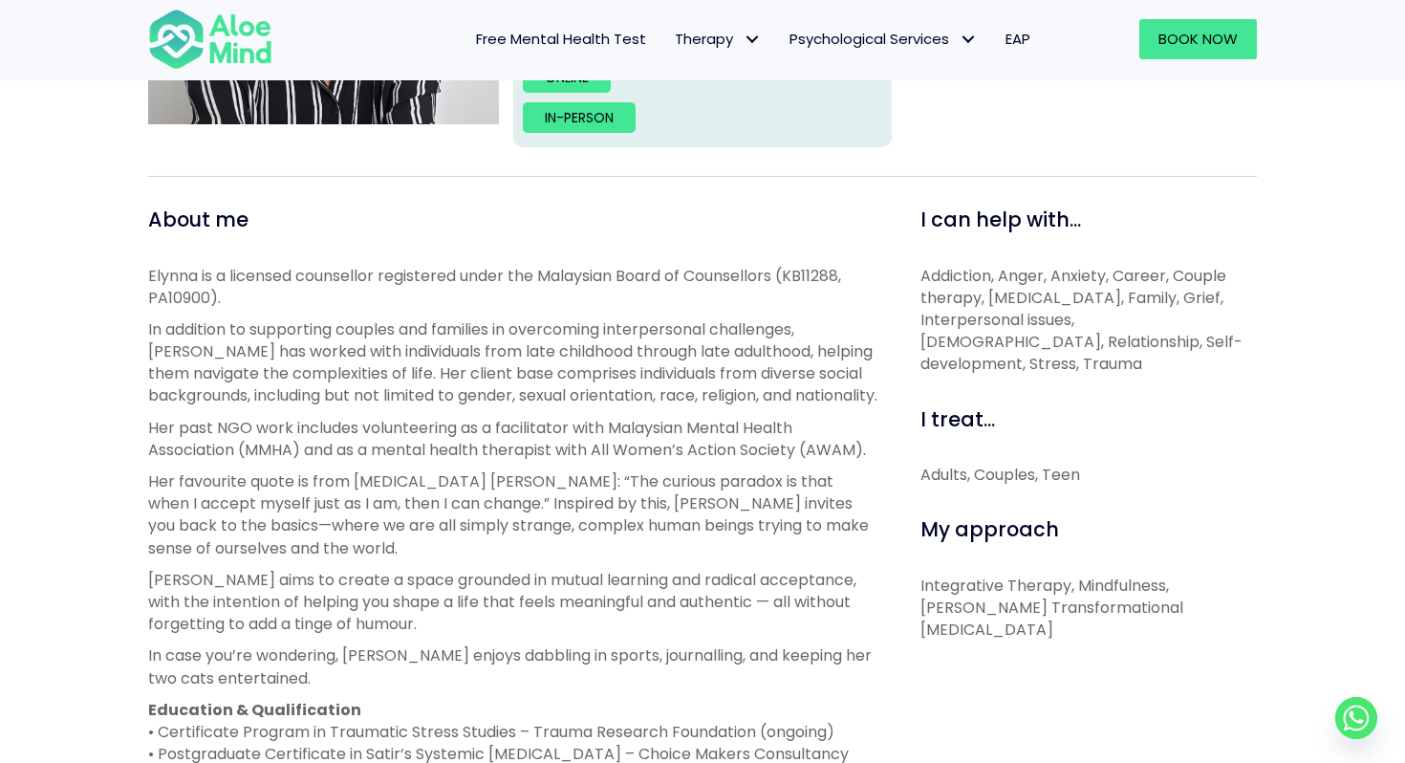
scroll to position [331, 0]
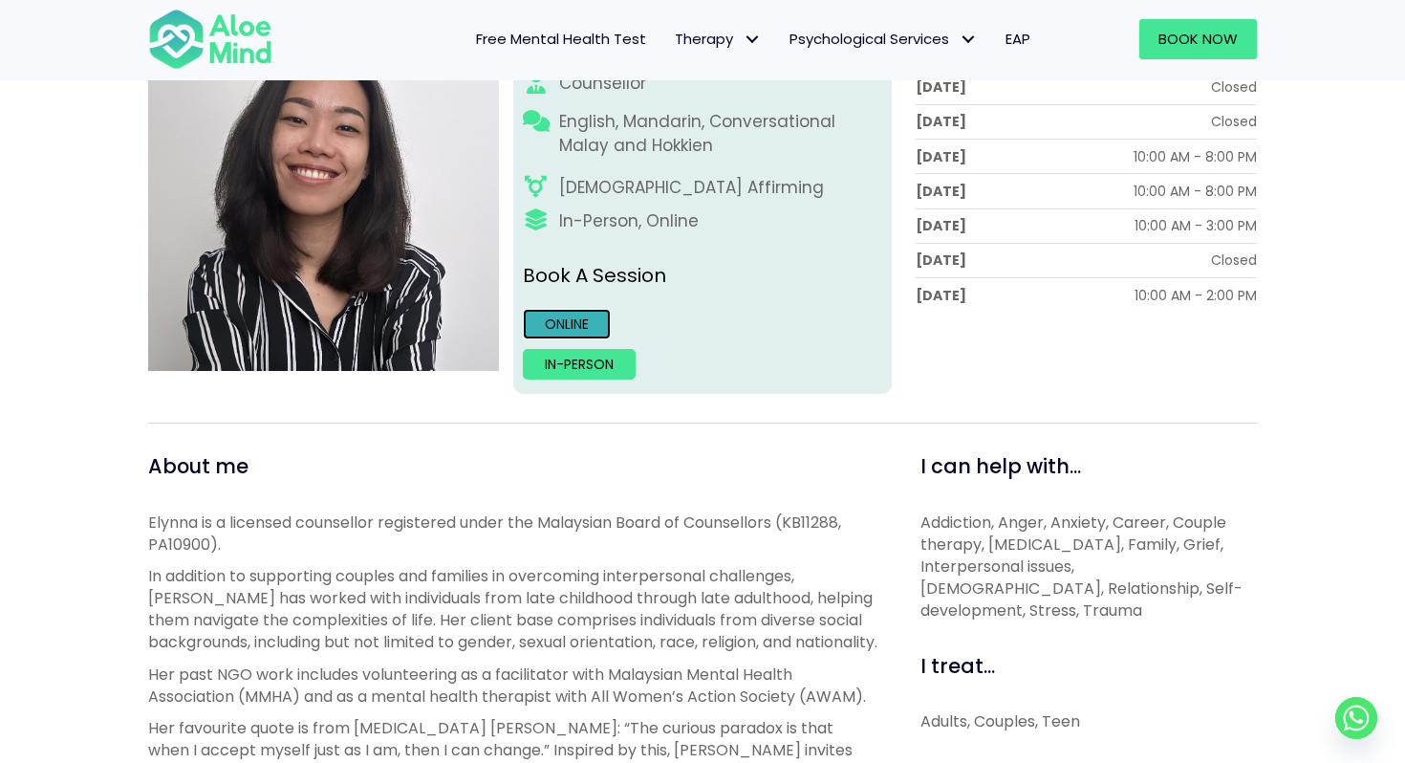
click at [572, 321] on link "Online" at bounding box center [567, 324] width 88 height 31
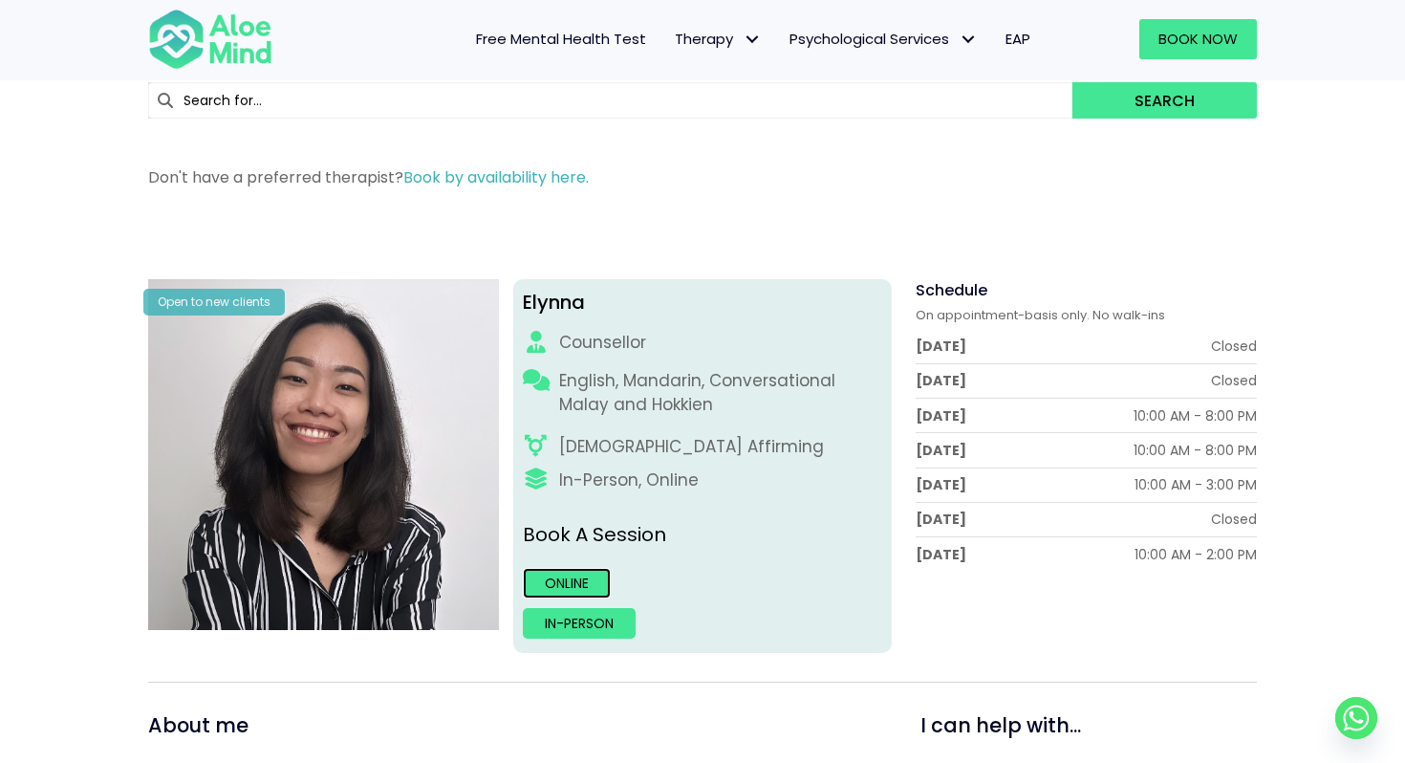
scroll to position [0, 0]
